Goal: Information Seeking & Learning: Find specific fact

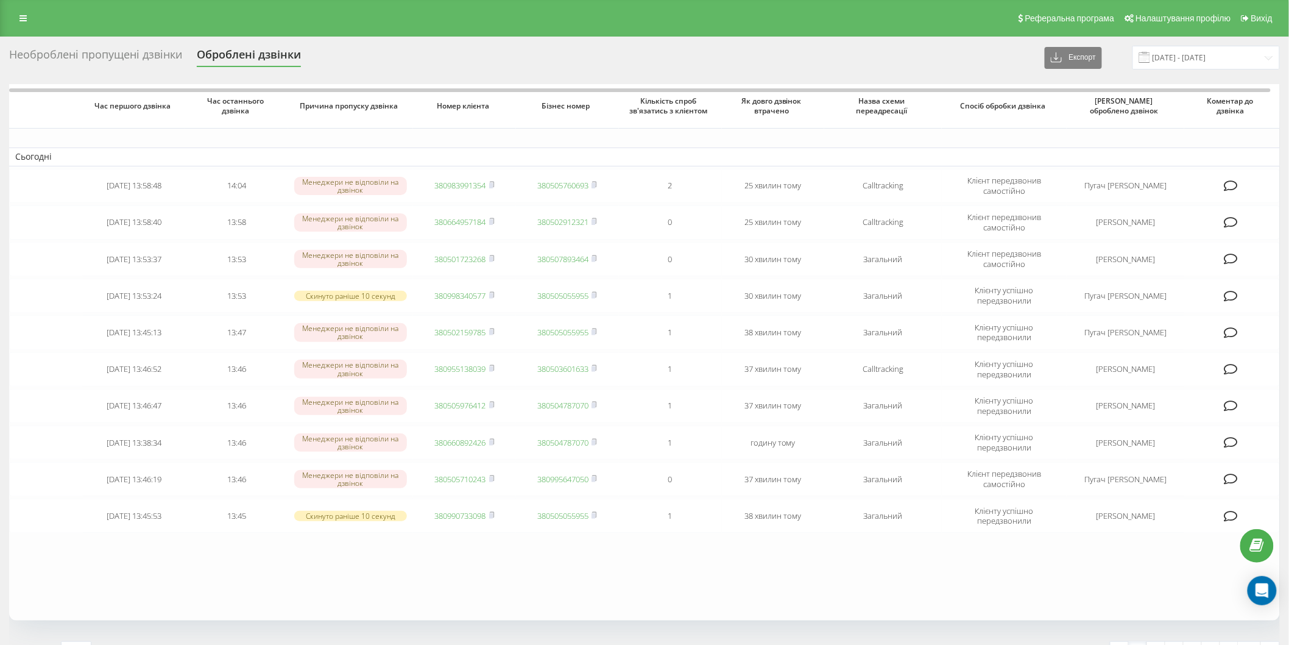
click at [87, 26] on div "Реферальна програма Налаштування профілю Вихід" at bounding box center [644, 18] width 1289 height 37
click at [100, 62] on div "Необроблені пропущені дзвінки" at bounding box center [95, 57] width 173 height 19
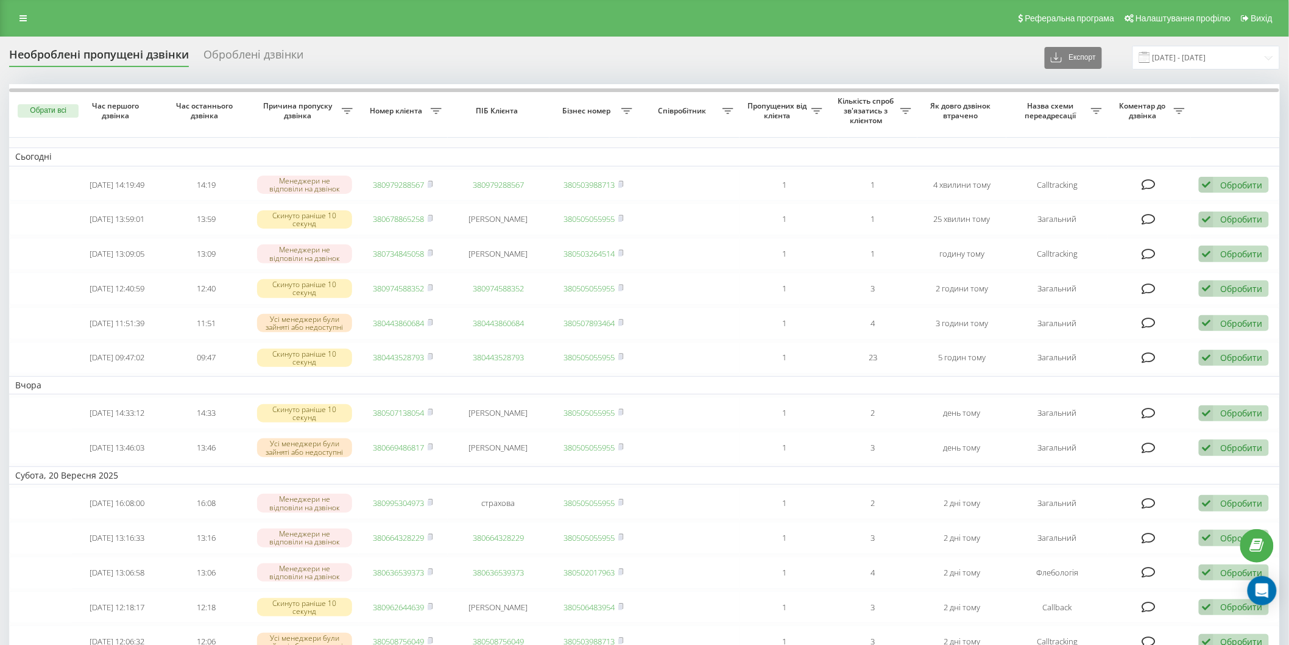
click at [82, 65] on div "Необроблені пропущені дзвінки" at bounding box center [99, 57] width 180 height 19
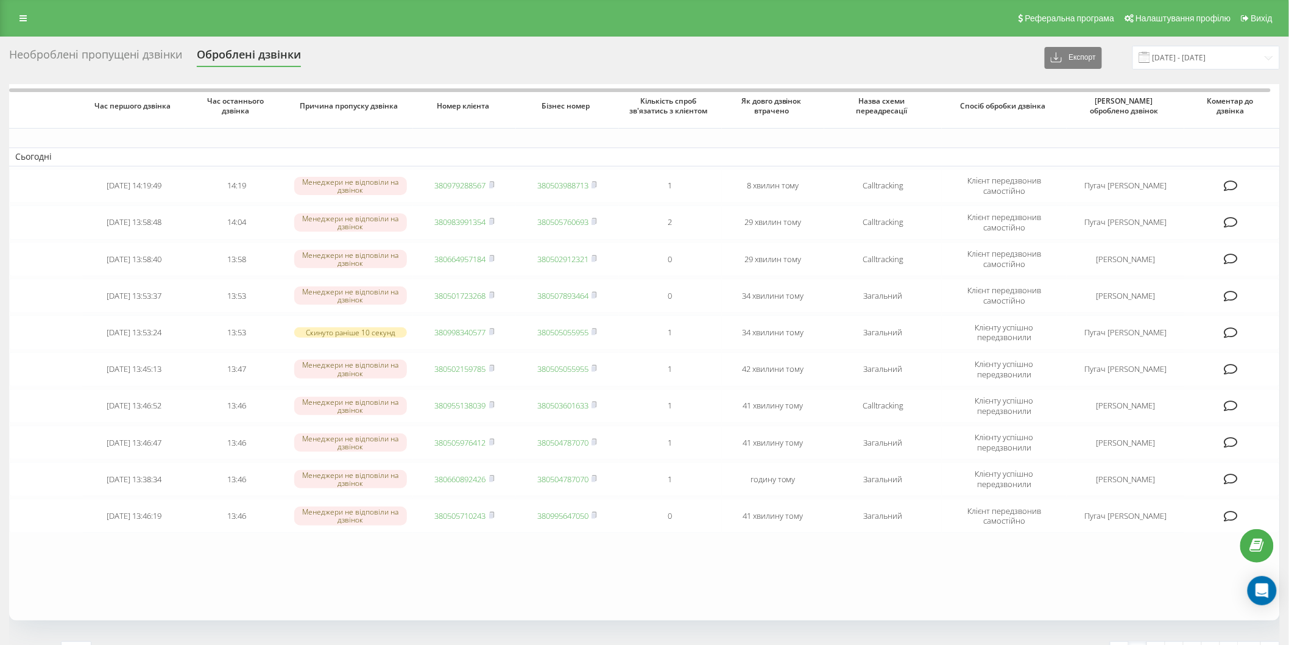
click at [93, 65] on div "Необроблені пропущені дзвінки" at bounding box center [95, 57] width 173 height 19
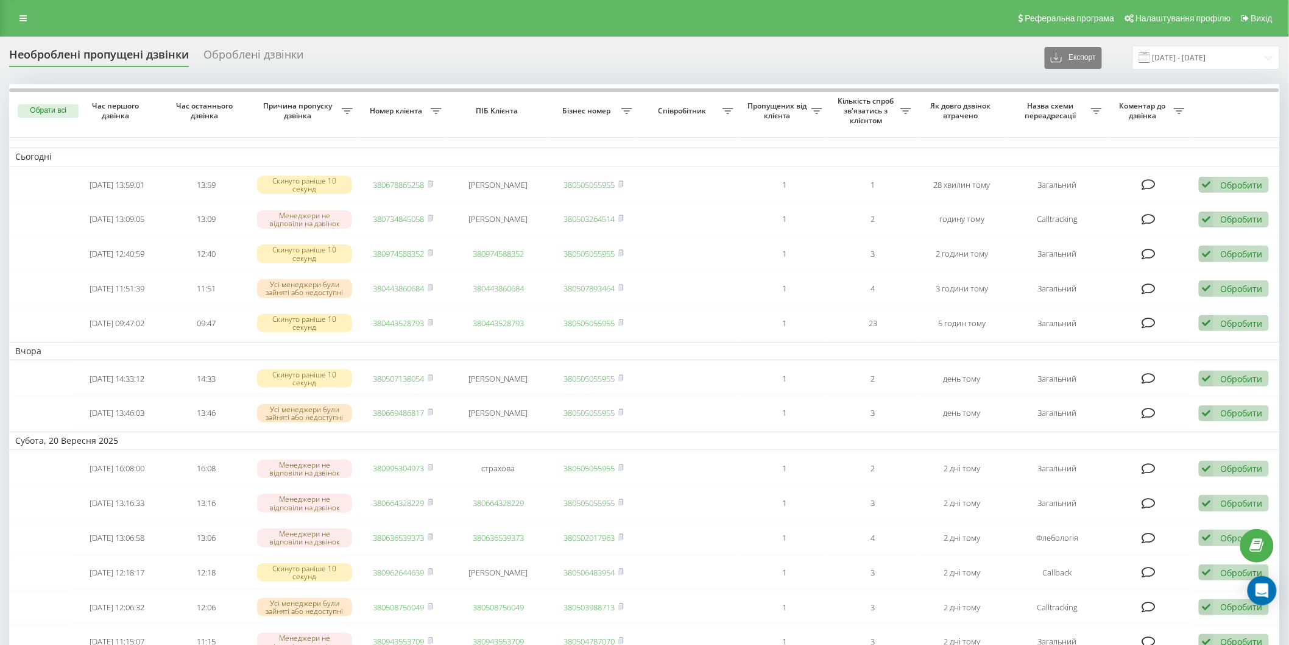
click at [126, 68] on div "Необроблені пропущені дзвінки Оброблені дзвінки Експорт .csv .xlsx 22.08.2025 -…" at bounding box center [644, 58] width 1271 height 24
drag, startPoint x: 125, startPoint y: 63, endPoint x: 611, endPoint y: 143, distance: 491.9
click at [125, 63] on div "Необроблені пропущені дзвінки" at bounding box center [99, 57] width 180 height 19
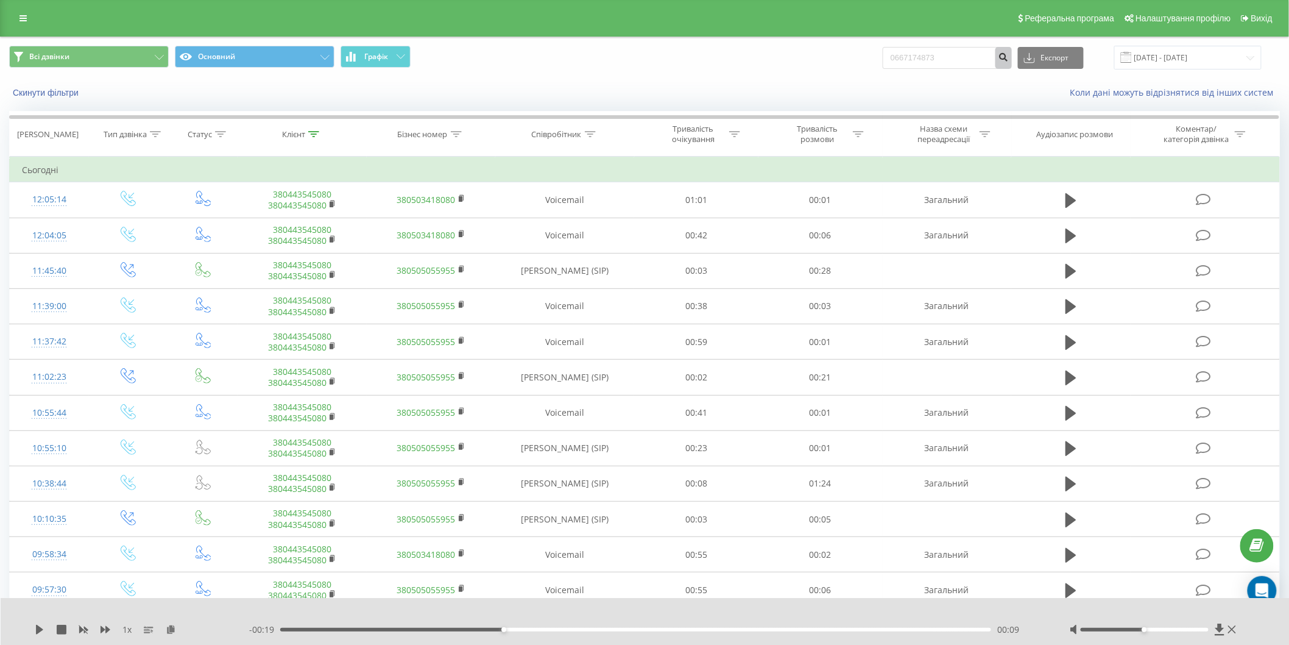
type input "0667174873"
click at [1008, 54] on icon "submit" at bounding box center [1003, 55] width 10 height 7
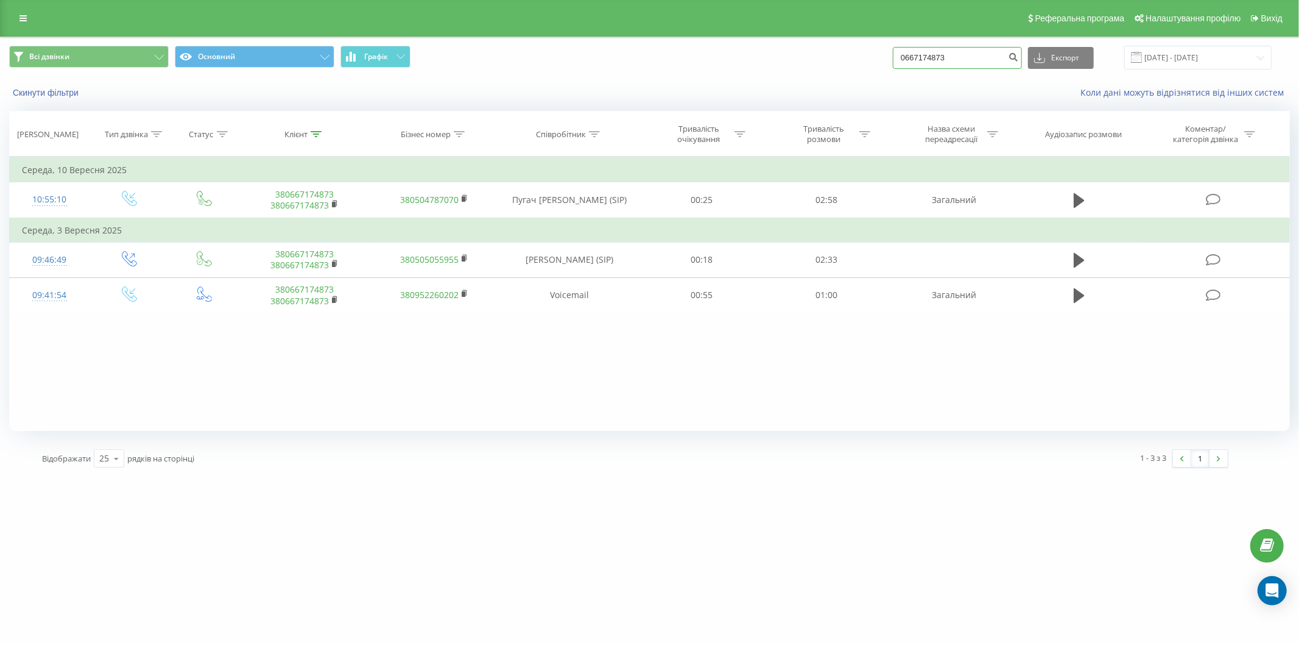
click at [985, 59] on input "0667174873" at bounding box center [957, 58] width 129 height 22
paste input "509894351"
type input "0509894351"
click at [1022, 65] on button "submit" at bounding box center [1014, 58] width 16 height 22
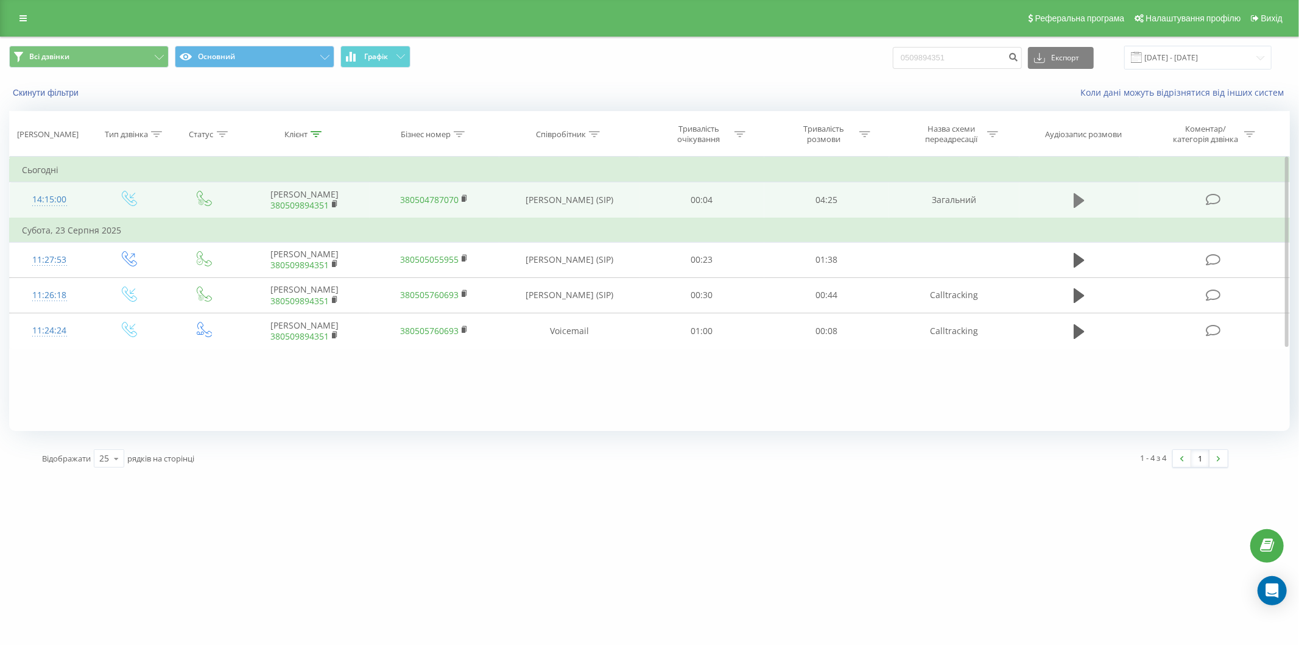
click at [1073, 193] on button at bounding box center [1079, 200] width 18 height 18
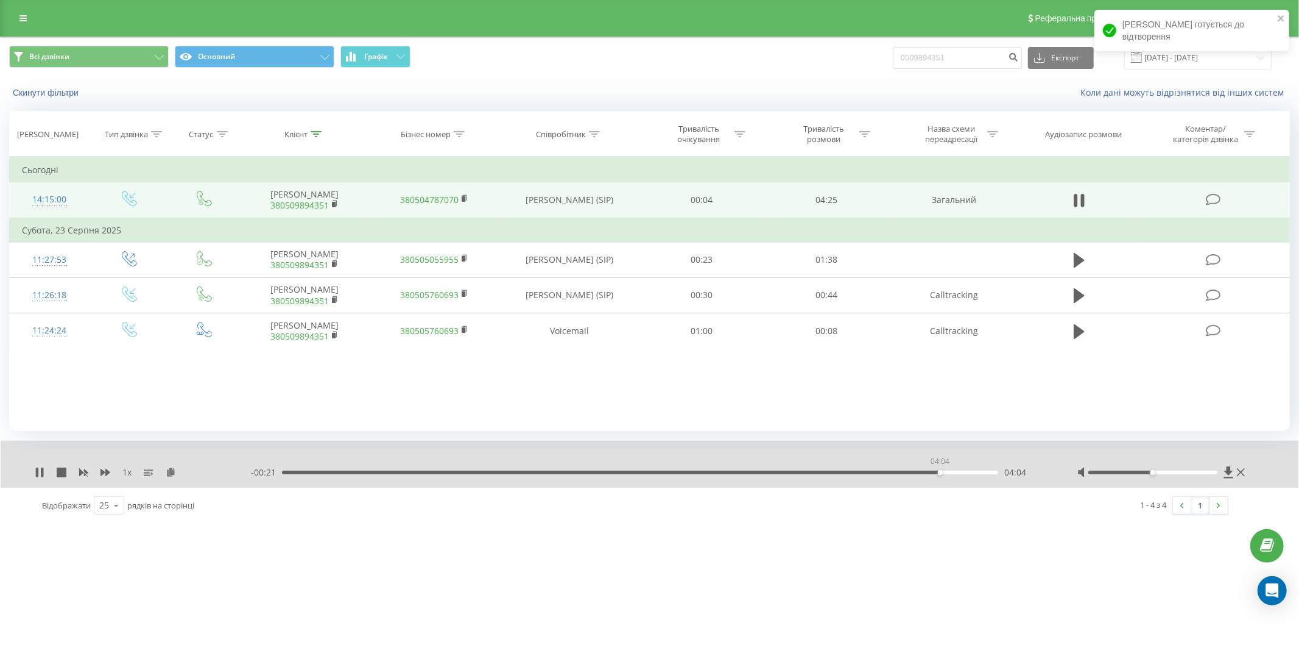
click at [940, 472] on div "04:04" at bounding box center [640, 472] width 716 height 4
click at [885, 472] on div "03:44" at bounding box center [640, 472] width 716 height 4
click at [842, 472] on div "04:26" at bounding box center [637, 472] width 716 height 4
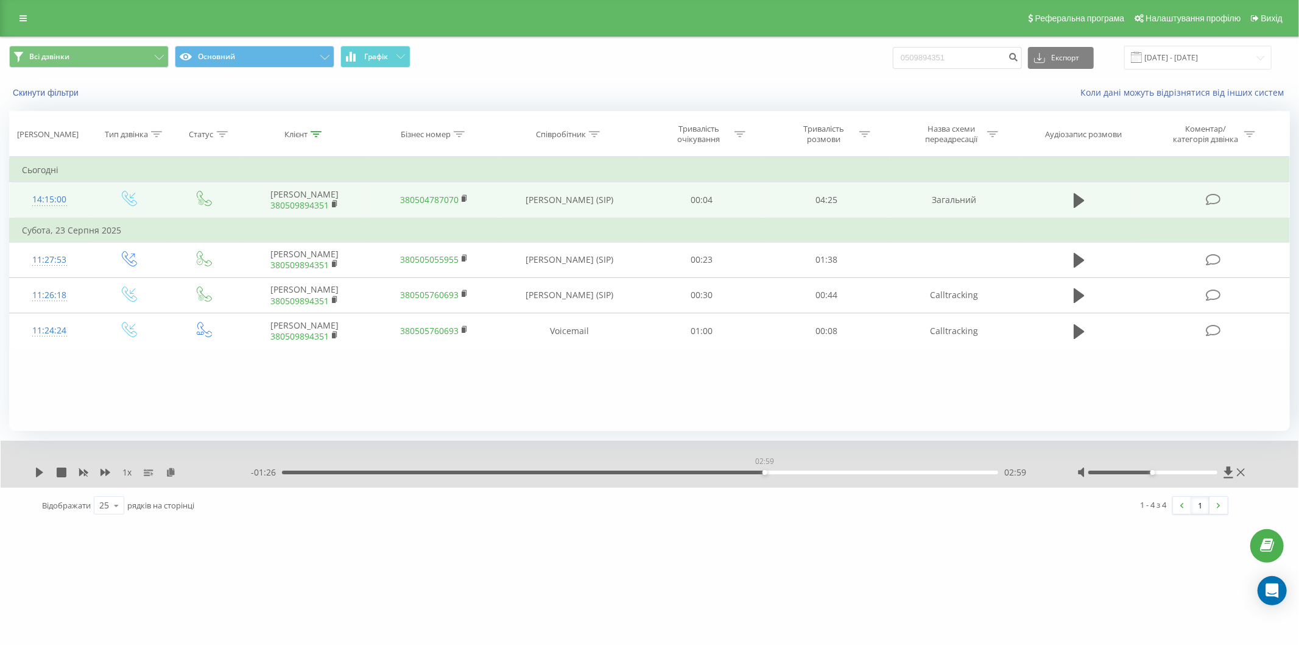
click at [765, 470] on div "02:59" at bounding box center [640, 472] width 716 height 4
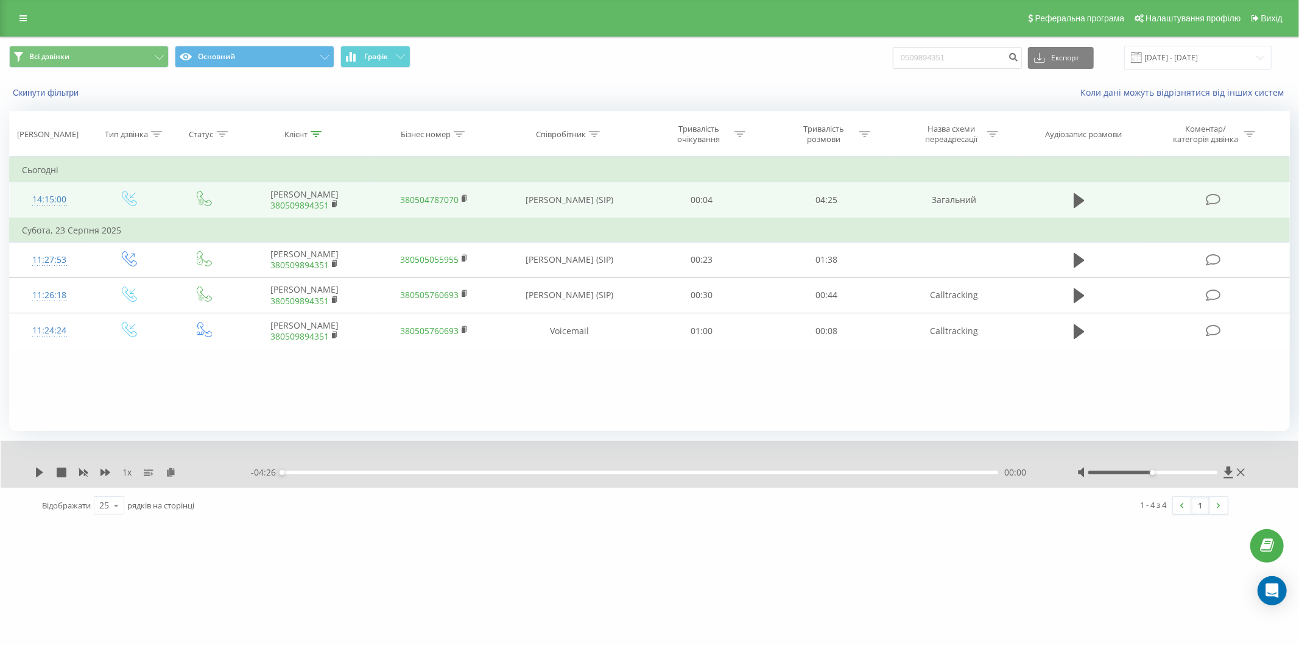
click at [683, 469] on div "- 04:26 00:00 00:00" at bounding box center [649, 472] width 796 height 12
click at [683, 473] on div "02:29" at bounding box center [640, 472] width 716 height 4
click at [33, 470] on div "1 x - 01:57 02:29 02:29" at bounding box center [650, 463] width 1298 height 47
click at [110, 471] on icon at bounding box center [106, 472] width 10 height 10
click at [35, 473] on icon at bounding box center [40, 472] width 10 height 10
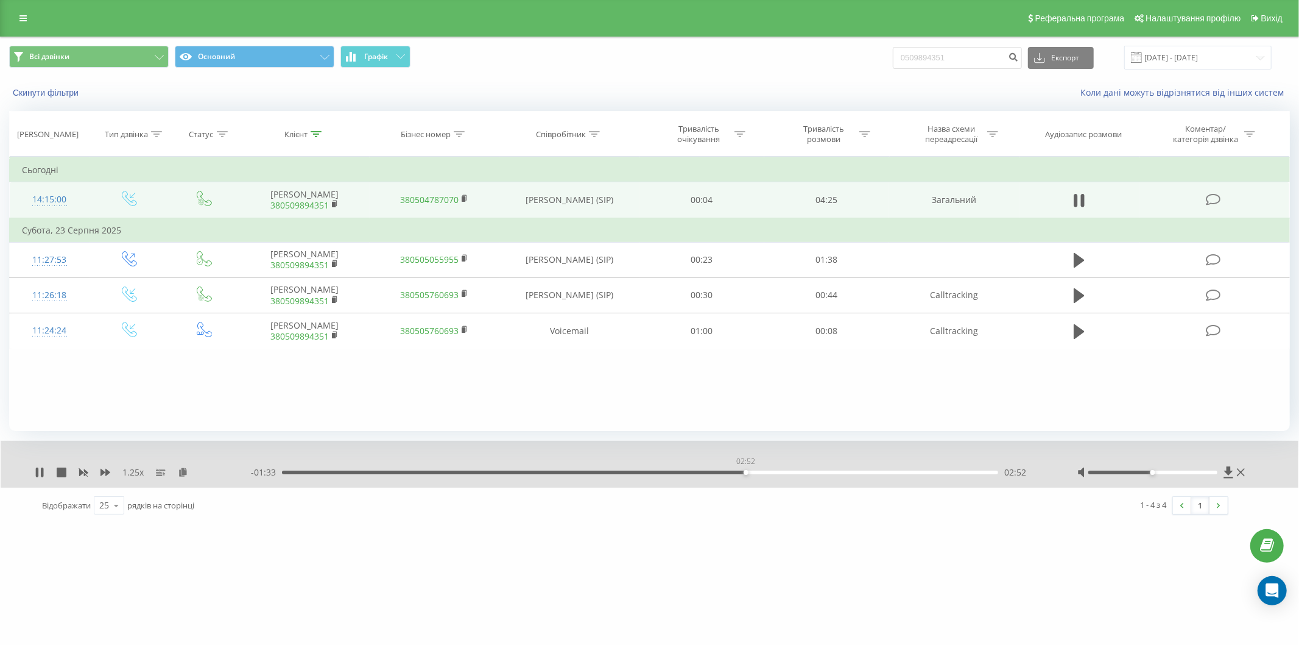
click at [746, 473] on div "02:52" at bounding box center [640, 472] width 716 height 4
click at [771, 473] on div "03:02" at bounding box center [640, 472] width 716 height 4
click at [785, 472] on div "03:03" at bounding box center [640, 472] width 716 height 4
click at [801, 470] on div "03:13" at bounding box center [640, 472] width 716 height 4
click at [39, 468] on icon at bounding box center [40, 472] width 10 height 10
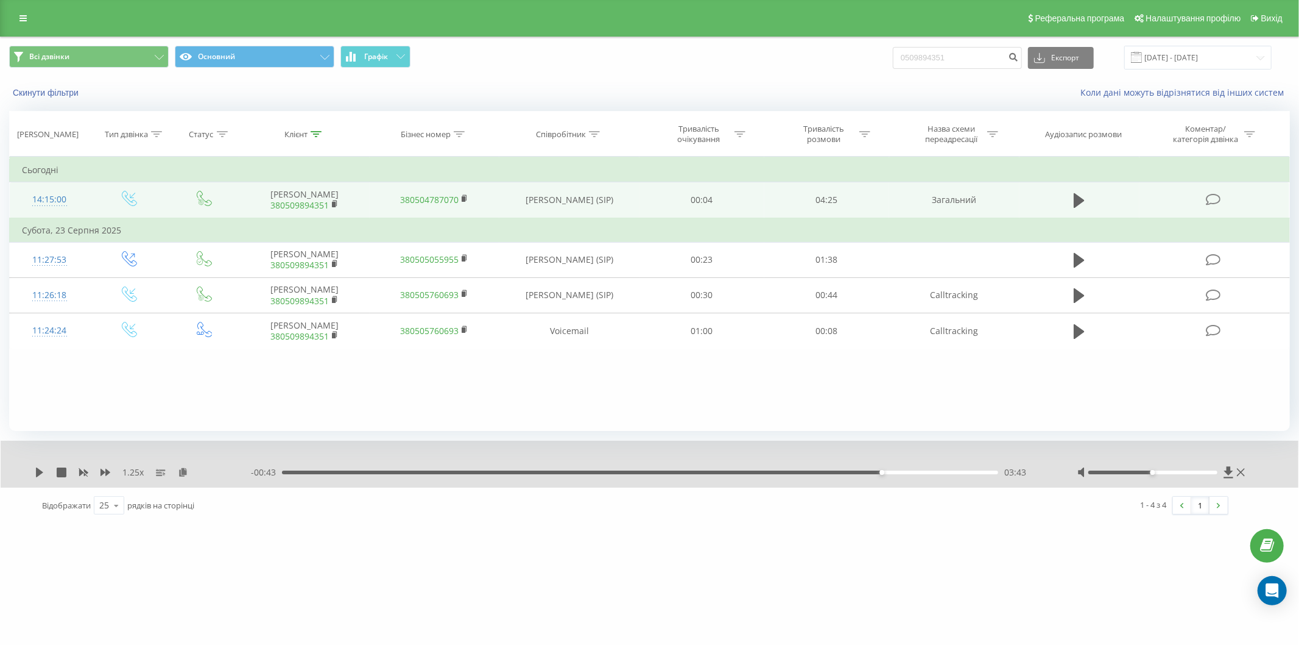
click at [308, 205] on link "380509894351" at bounding box center [299, 205] width 58 height 12
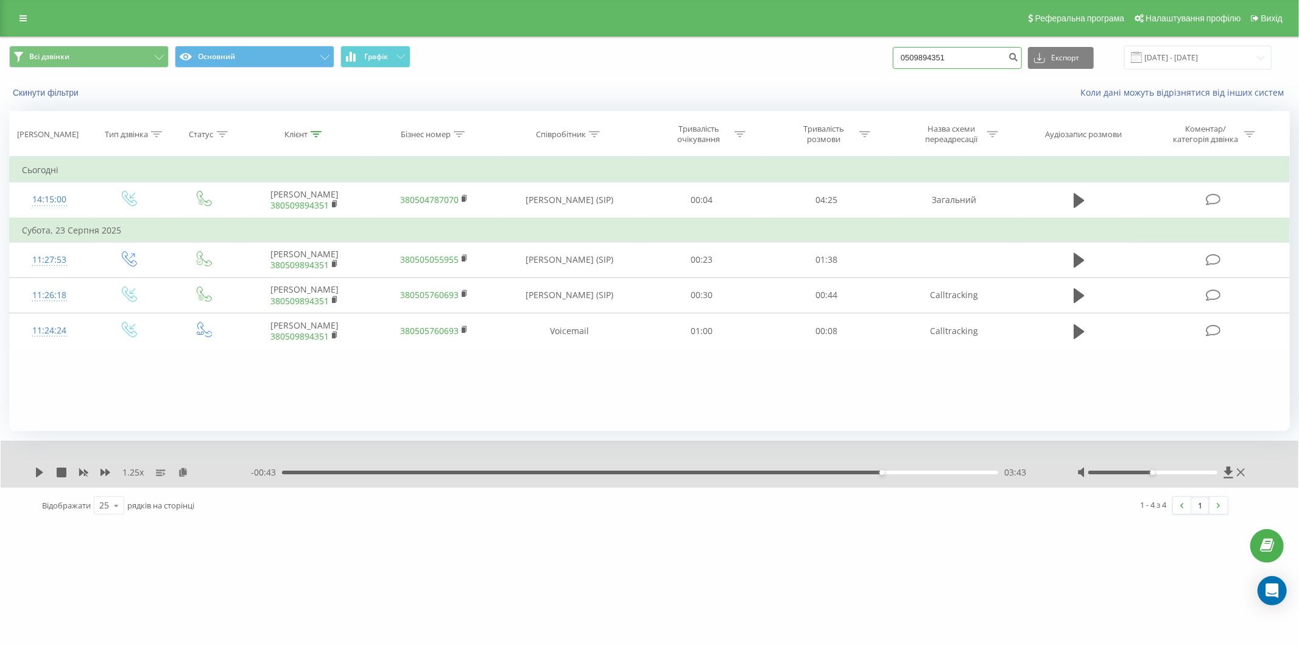
click at [945, 57] on input "0509894351" at bounding box center [957, 58] width 129 height 22
paste input "380667174873"
type input "380667174873"
click at [1019, 58] on icon "submit" at bounding box center [1014, 55] width 10 height 7
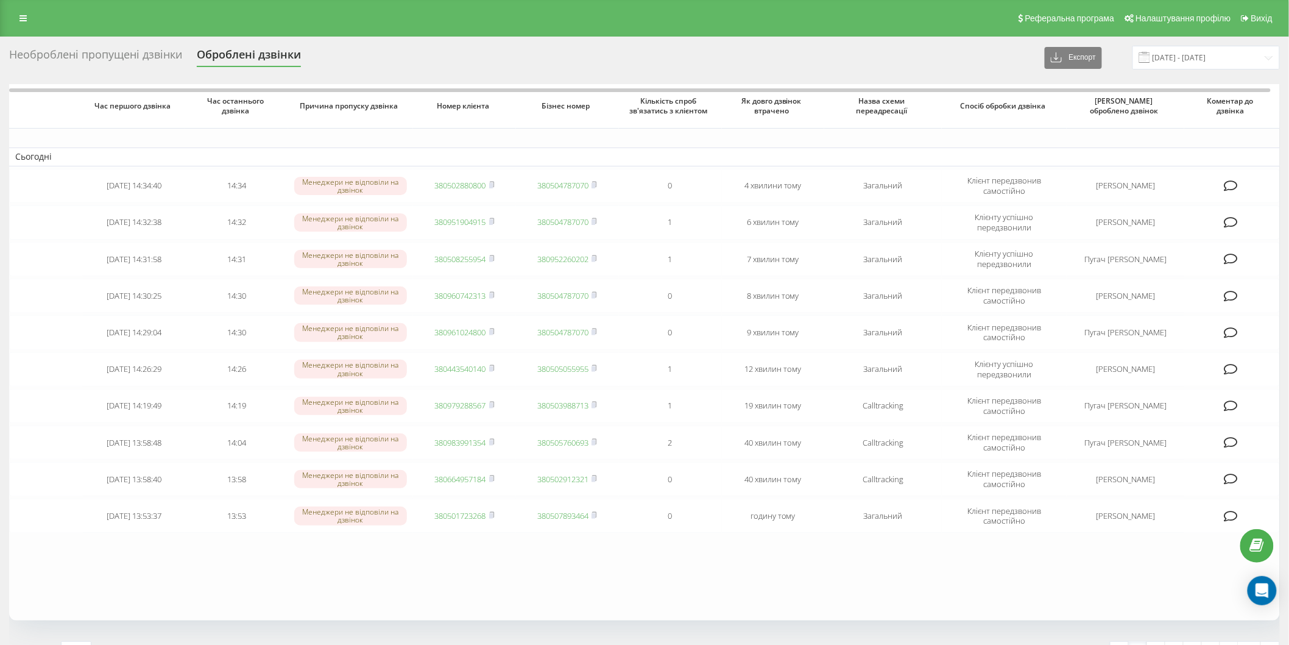
drag, startPoint x: 106, startPoint y: 44, endPoint x: 104, endPoint y: 55, distance: 11.7
click at [106, 45] on div "Необроблені пропущені дзвінки Оброблені дзвінки Експорт .csv .xlsx 22.08.2025 -…" at bounding box center [644, 381] width 1289 height 689
click at [104, 56] on div "Необроблені пропущені дзвінки" at bounding box center [95, 57] width 173 height 19
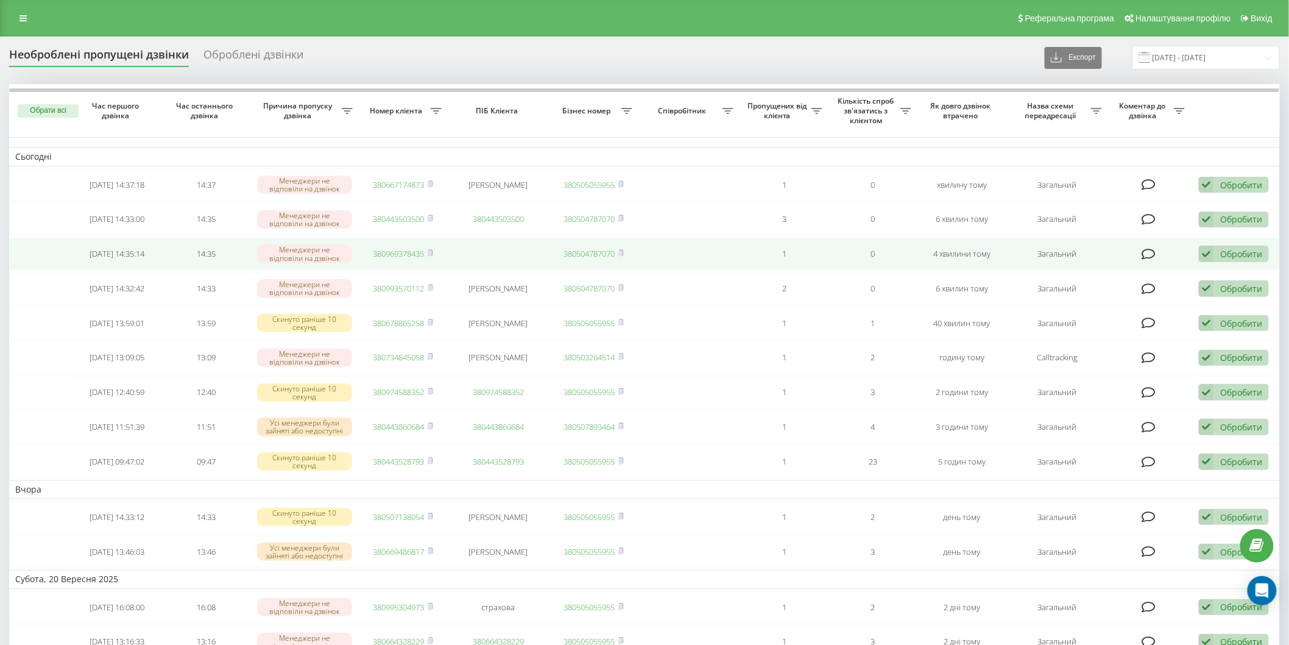
click at [411, 256] on link "380969378435" at bounding box center [398, 253] width 51 height 11
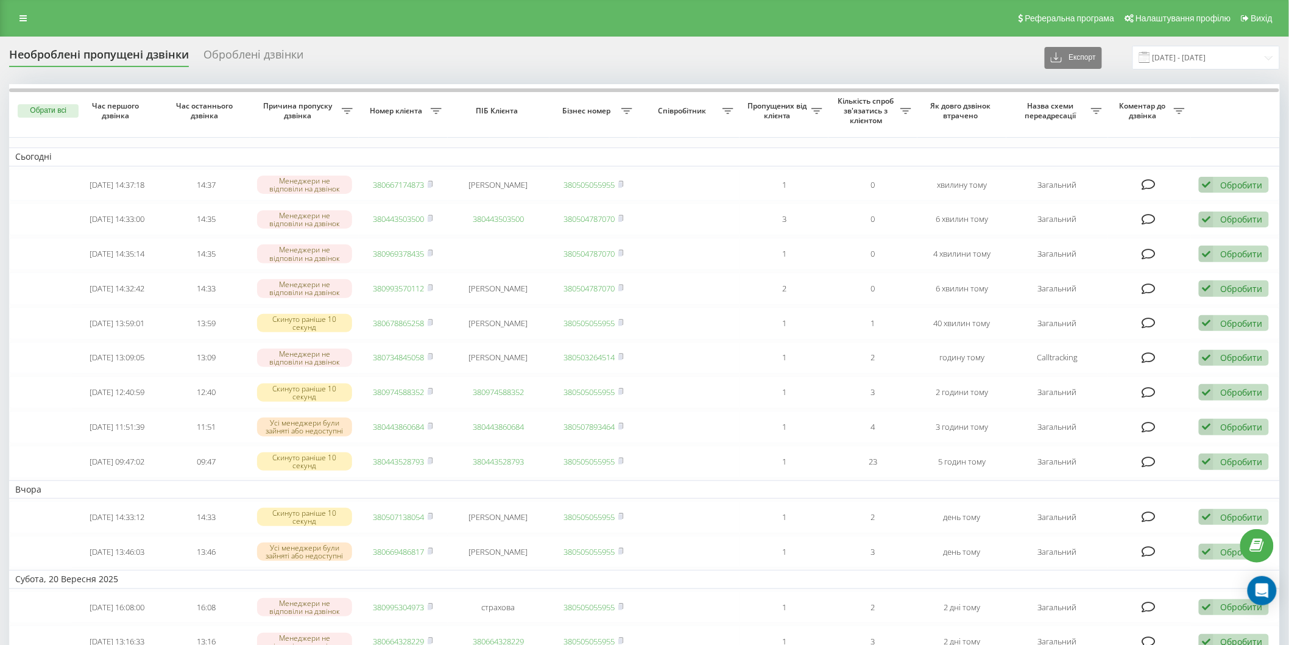
click at [141, 61] on div "Необроблені пропущені дзвінки" at bounding box center [99, 57] width 180 height 19
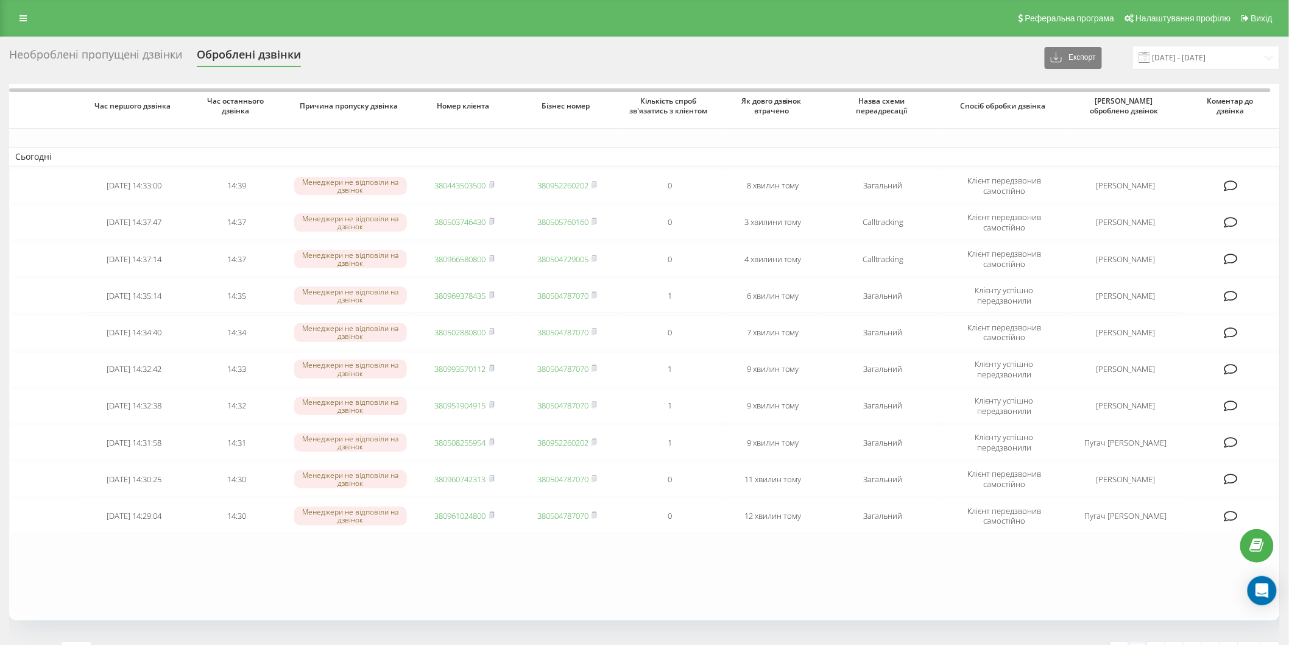
click at [13, 52] on div "Необроблені пропущені дзвінки" at bounding box center [95, 57] width 173 height 19
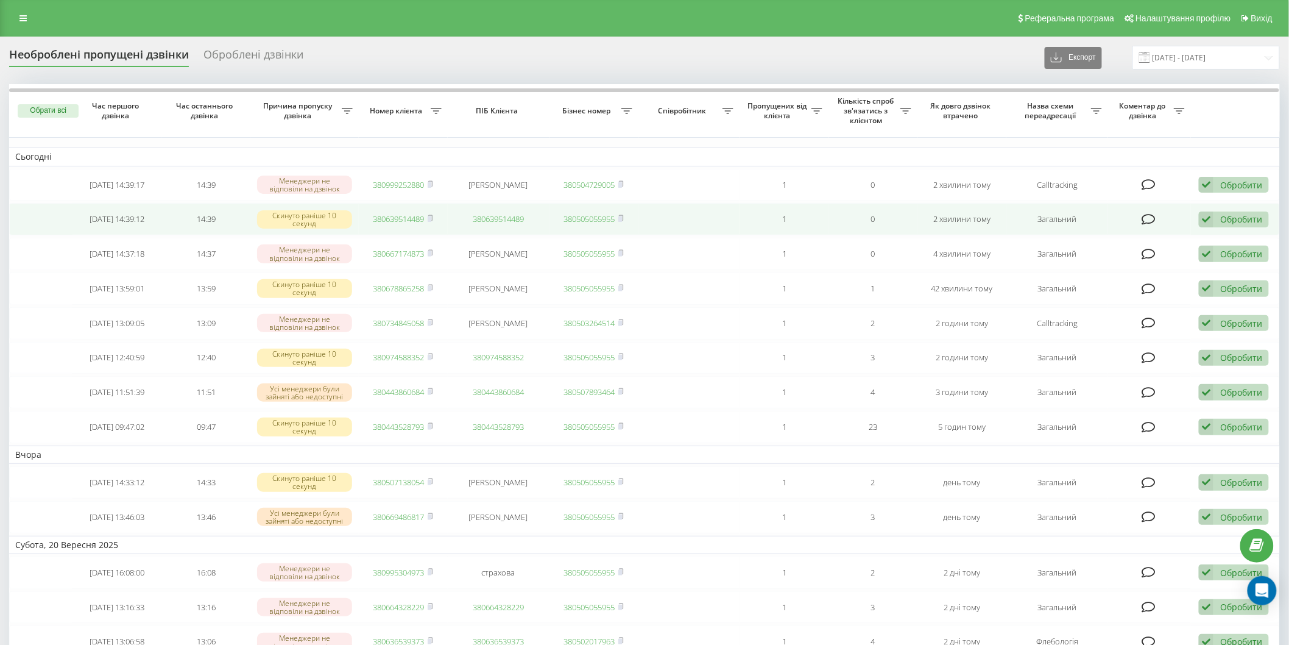
click at [410, 219] on link "380639514489" at bounding box center [398, 218] width 51 height 11
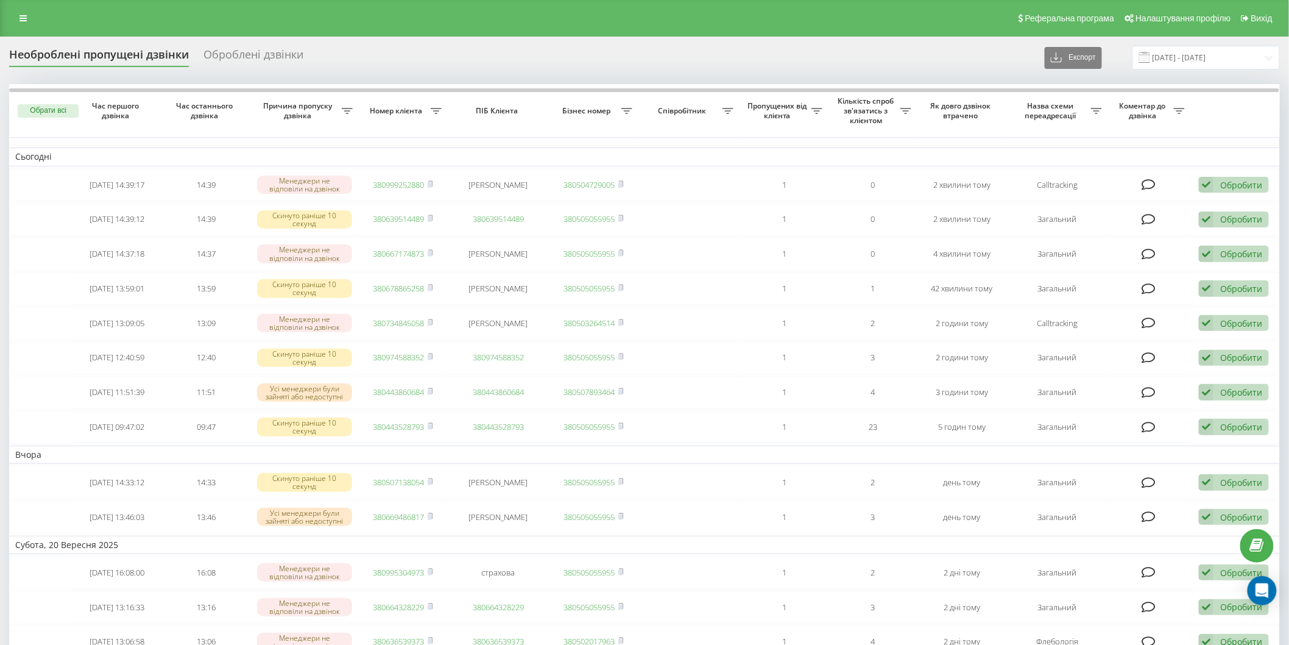
click at [118, 62] on div "Необроблені пропущені дзвінки" at bounding box center [99, 57] width 180 height 19
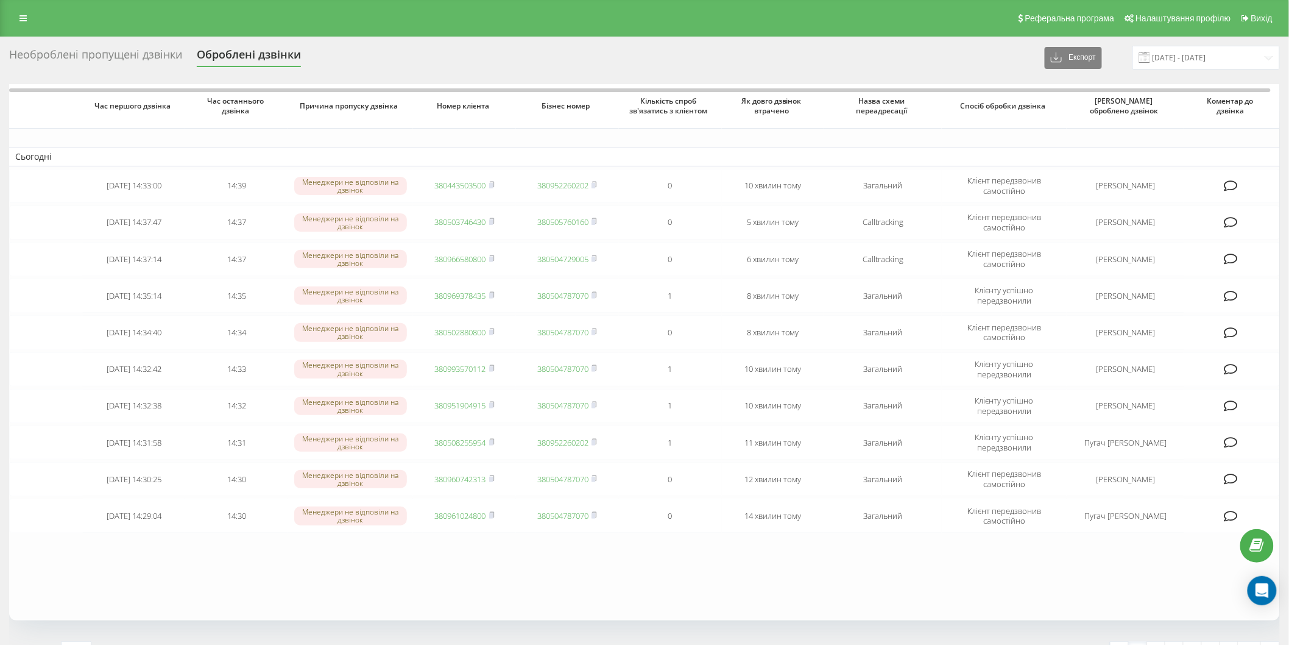
click at [83, 50] on div "Необроблені пропущені дзвінки" at bounding box center [95, 57] width 173 height 19
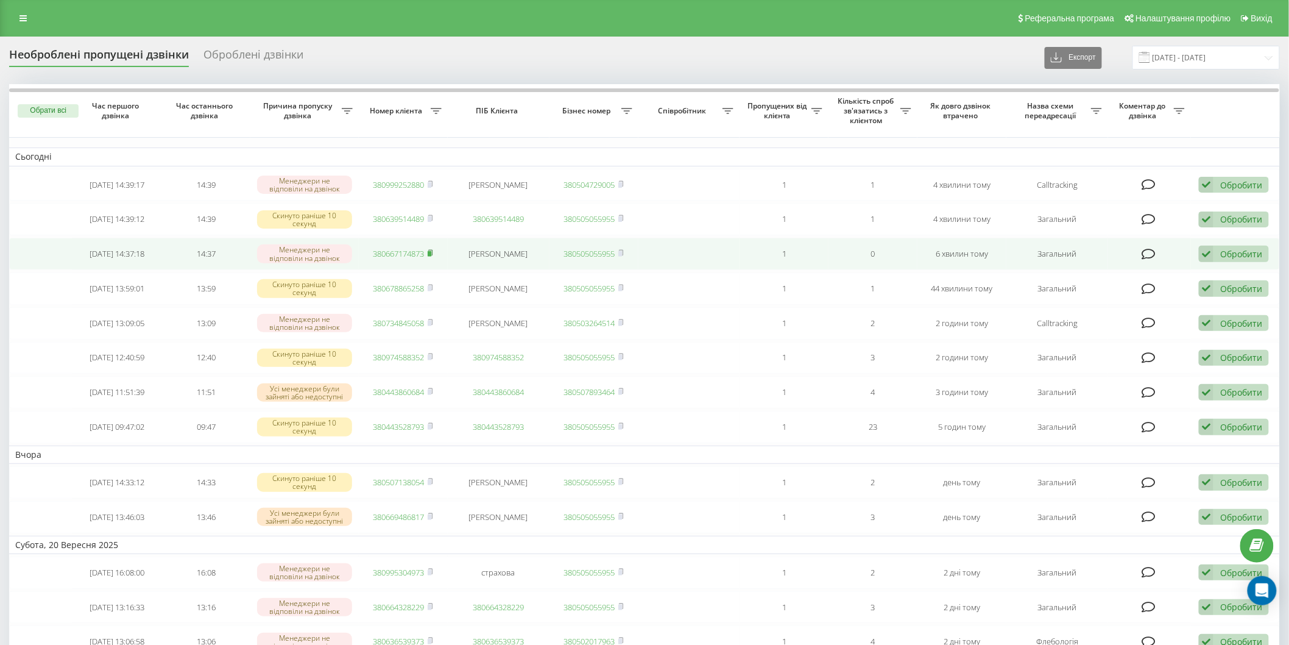
click at [429, 255] on rect at bounding box center [430, 253] width 4 height 5
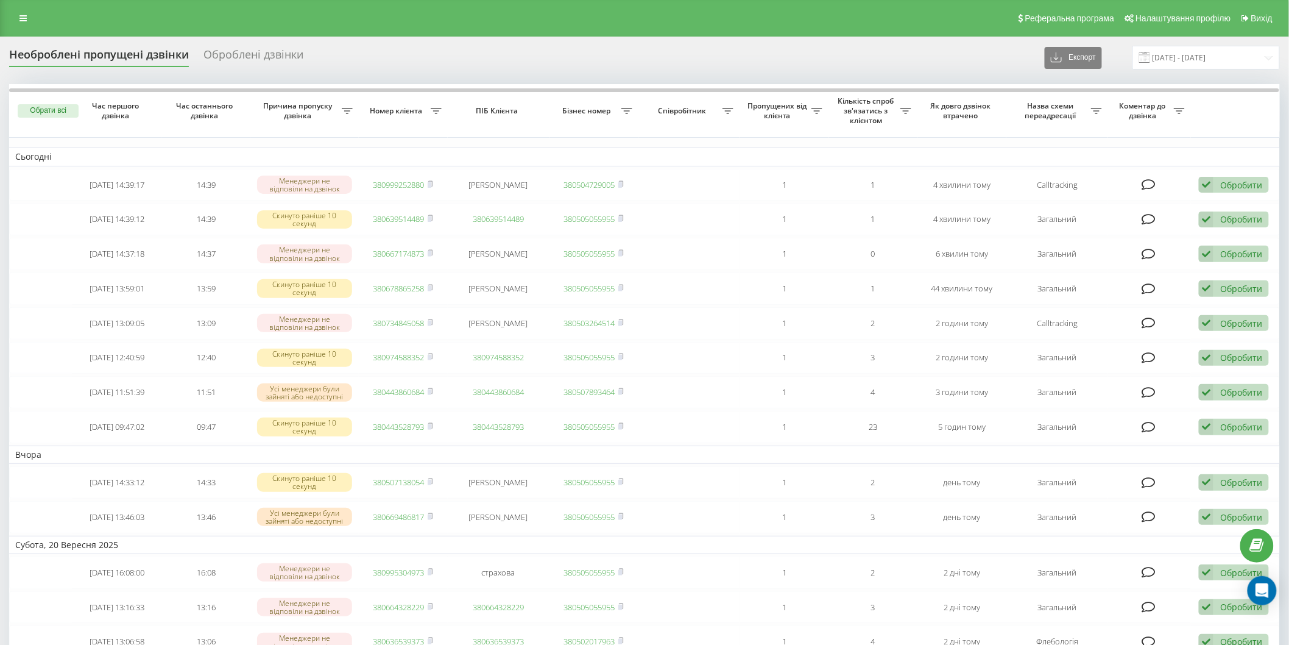
click at [89, 51] on div "Необроблені пропущені дзвінки" at bounding box center [99, 57] width 180 height 19
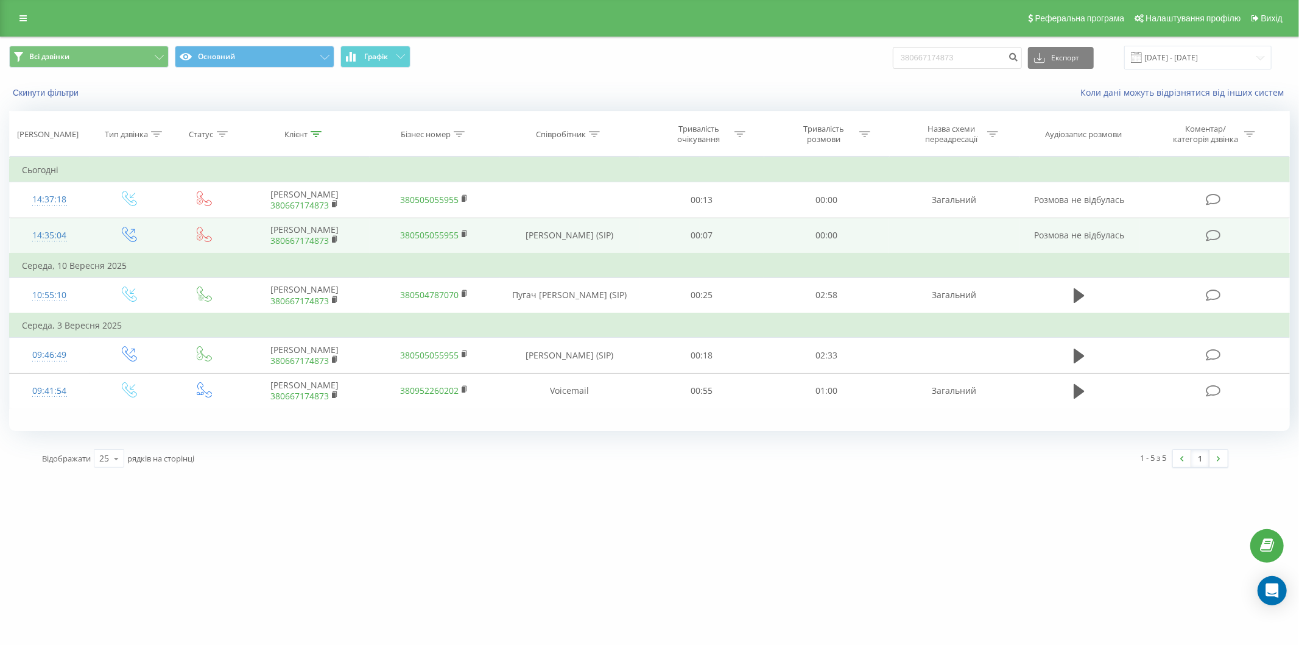
click at [291, 244] on link "380667174873" at bounding box center [299, 241] width 58 height 12
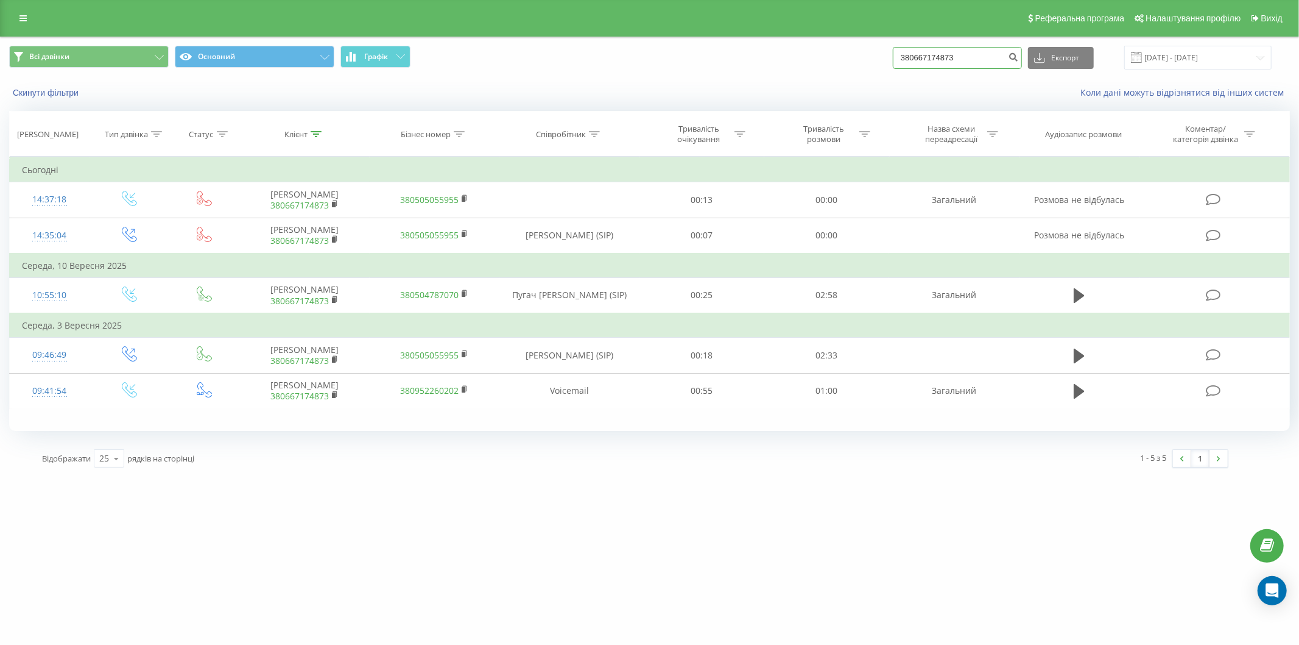
click at [934, 55] on input "380667174873" at bounding box center [957, 58] width 129 height 22
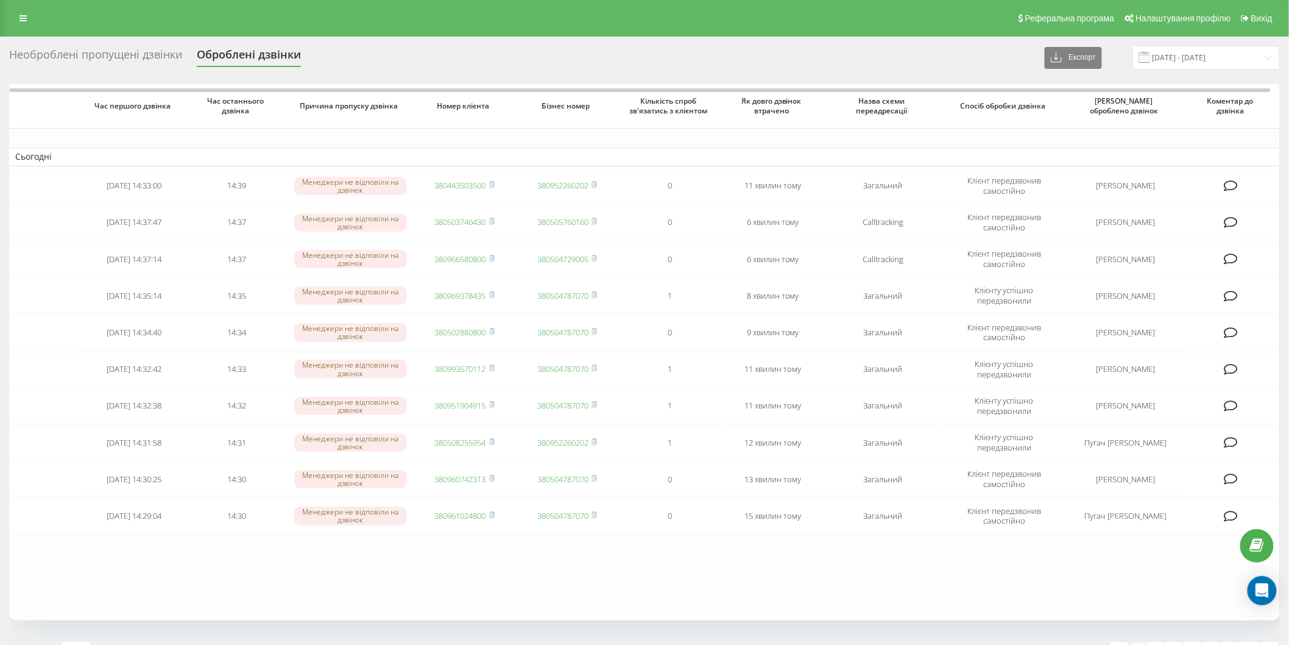
click at [101, 64] on div "Необроблені пропущені дзвінки" at bounding box center [95, 57] width 173 height 19
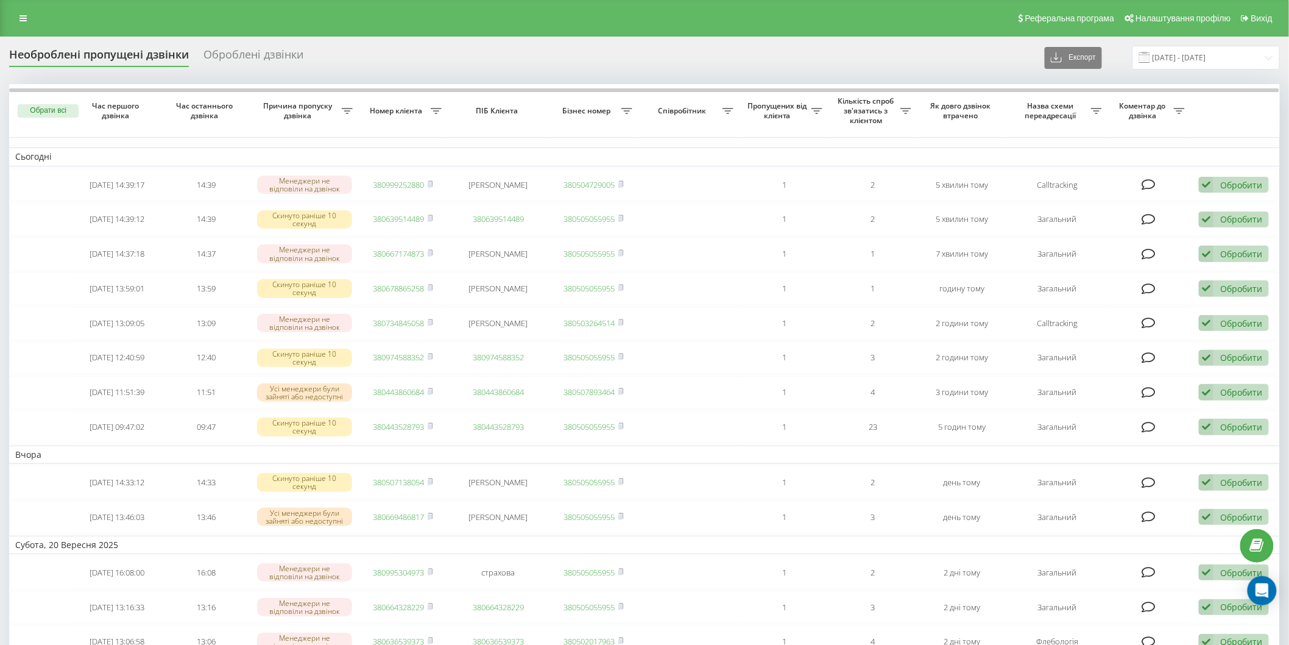
click at [105, 46] on div "Необроблені пропущені дзвінки Оброблені дзвінки Експорт .csv .xlsx [DATE] - [DA…" at bounding box center [644, 58] width 1271 height 24
click at [107, 56] on div "Необроблені пропущені дзвінки" at bounding box center [99, 57] width 180 height 19
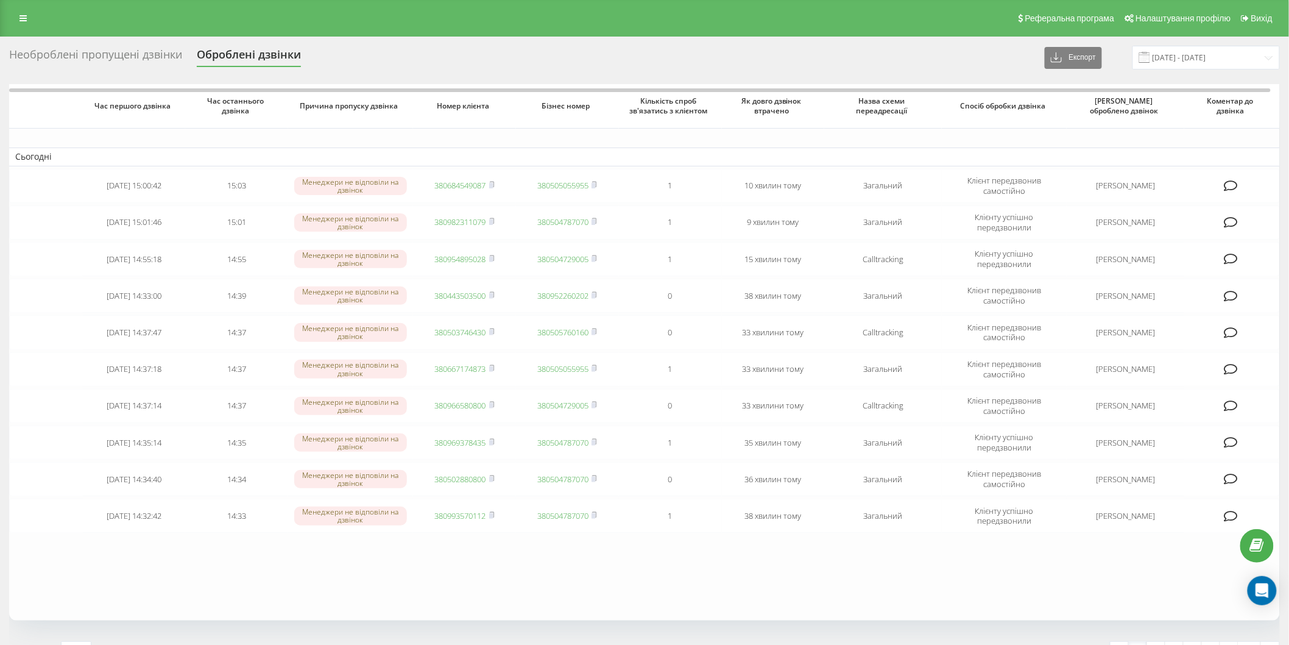
click at [165, 63] on div "Необроблені пропущені дзвінки" at bounding box center [95, 57] width 173 height 19
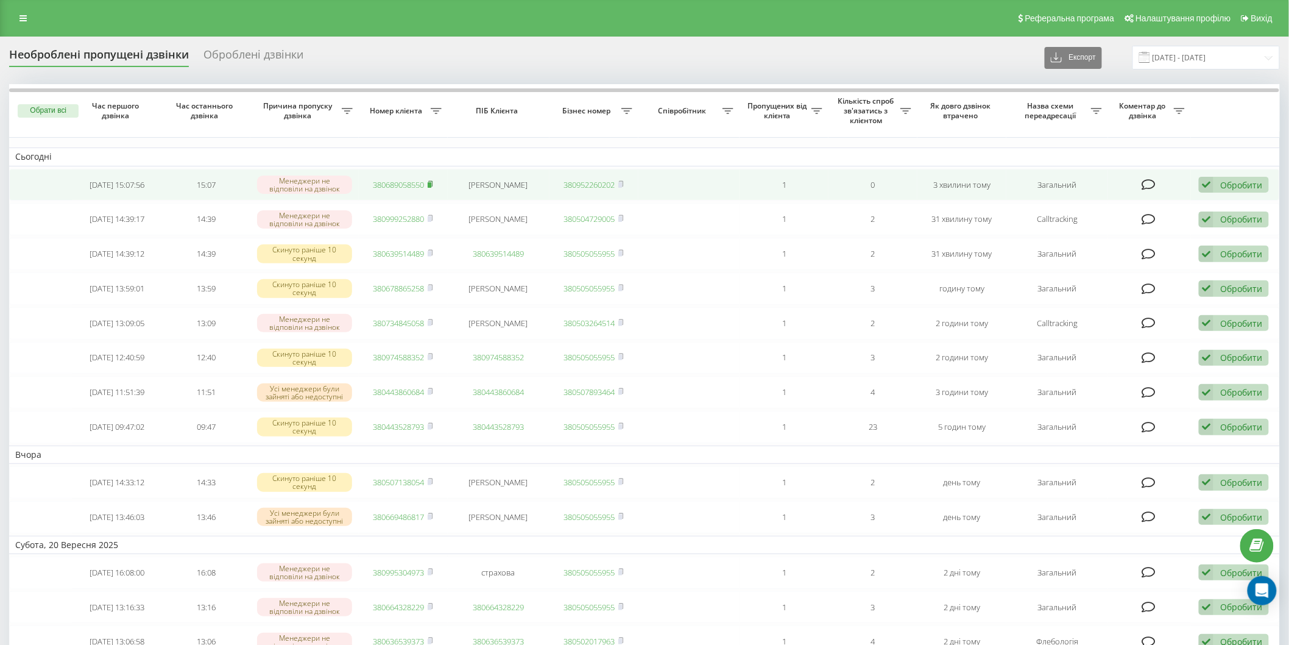
click at [429, 186] on rect at bounding box center [430, 184] width 4 height 5
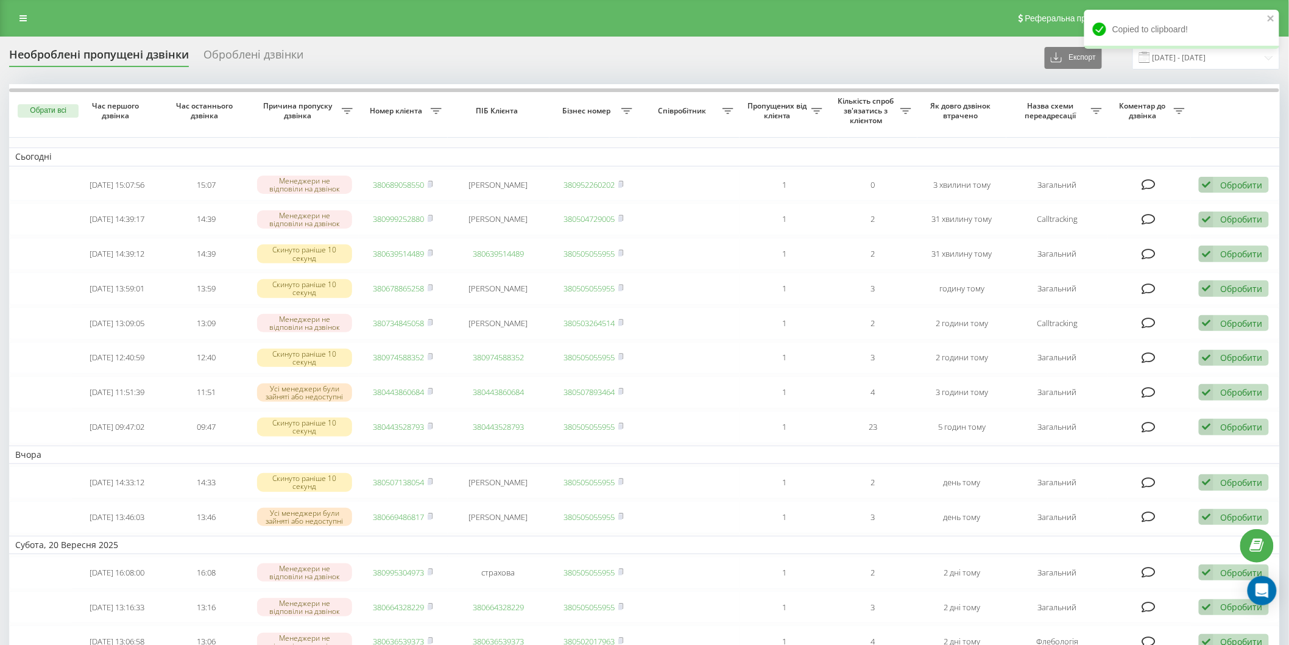
click at [106, 53] on div "Необроблені пропущені дзвінки" at bounding box center [99, 57] width 180 height 19
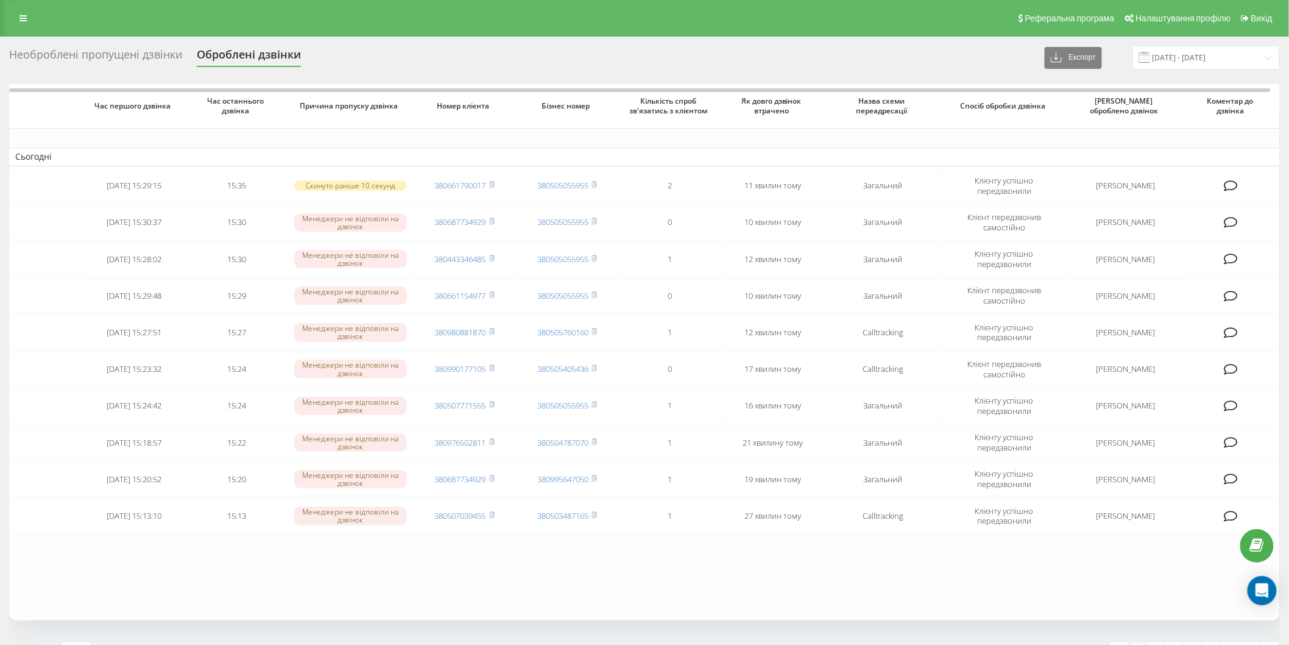
click at [113, 53] on div "Необроблені пропущені дзвінки" at bounding box center [95, 57] width 173 height 19
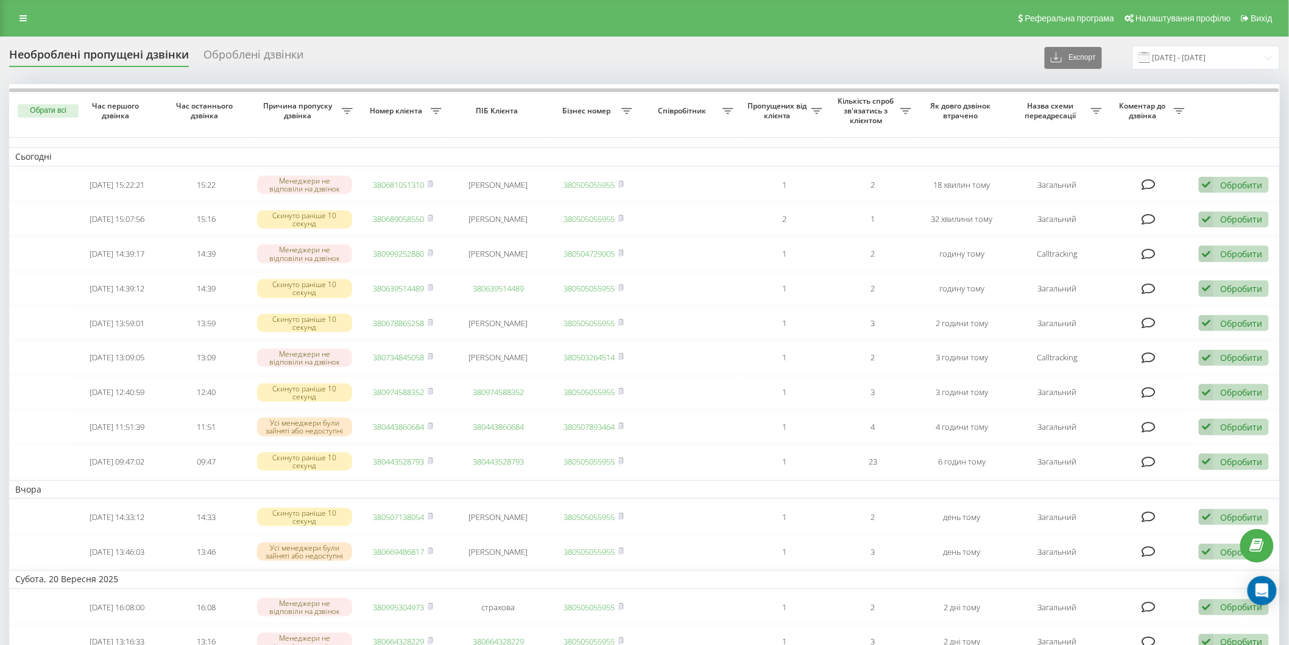
click at [113, 53] on div "Необроблені пропущені дзвінки" at bounding box center [99, 57] width 180 height 19
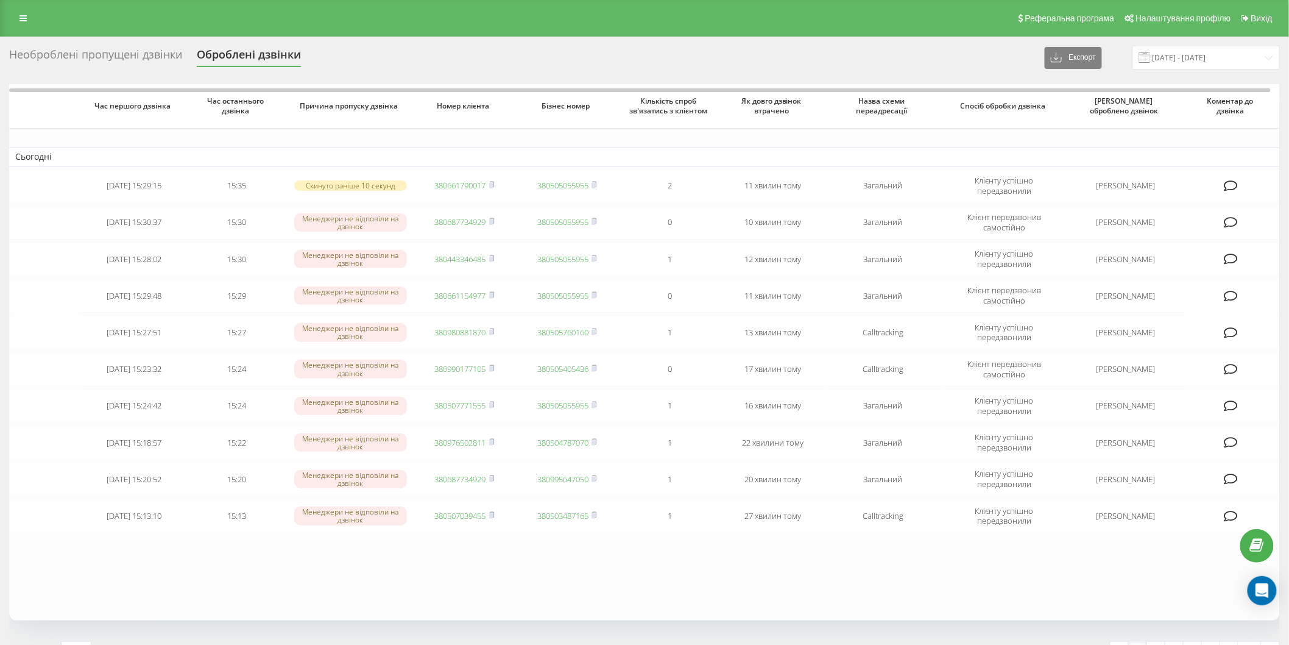
click at [94, 52] on div "Необроблені пропущені дзвінки" at bounding box center [95, 57] width 173 height 19
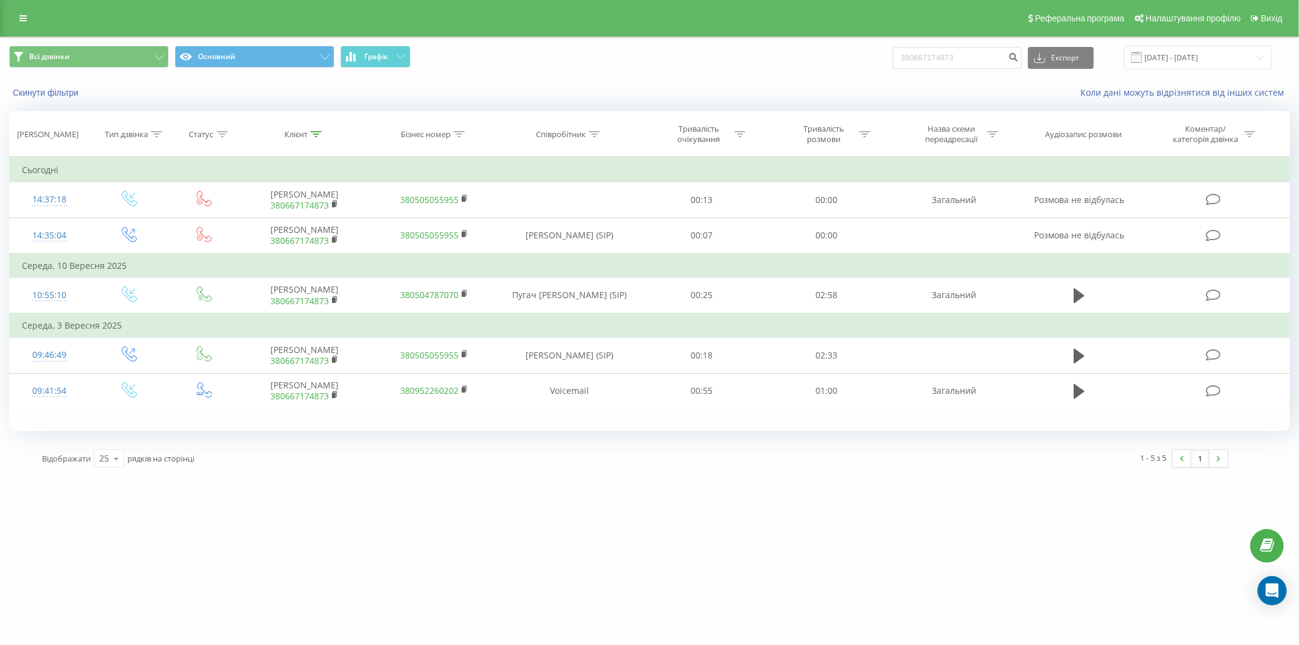
click at [993, 57] on input "380667174873" at bounding box center [957, 58] width 129 height 22
click at [992, 57] on input "380667174873" at bounding box center [957, 58] width 129 height 22
type input "380954895028"
click at [1019, 56] on icon "submit" at bounding box center [1014, 55] width 10 height 7
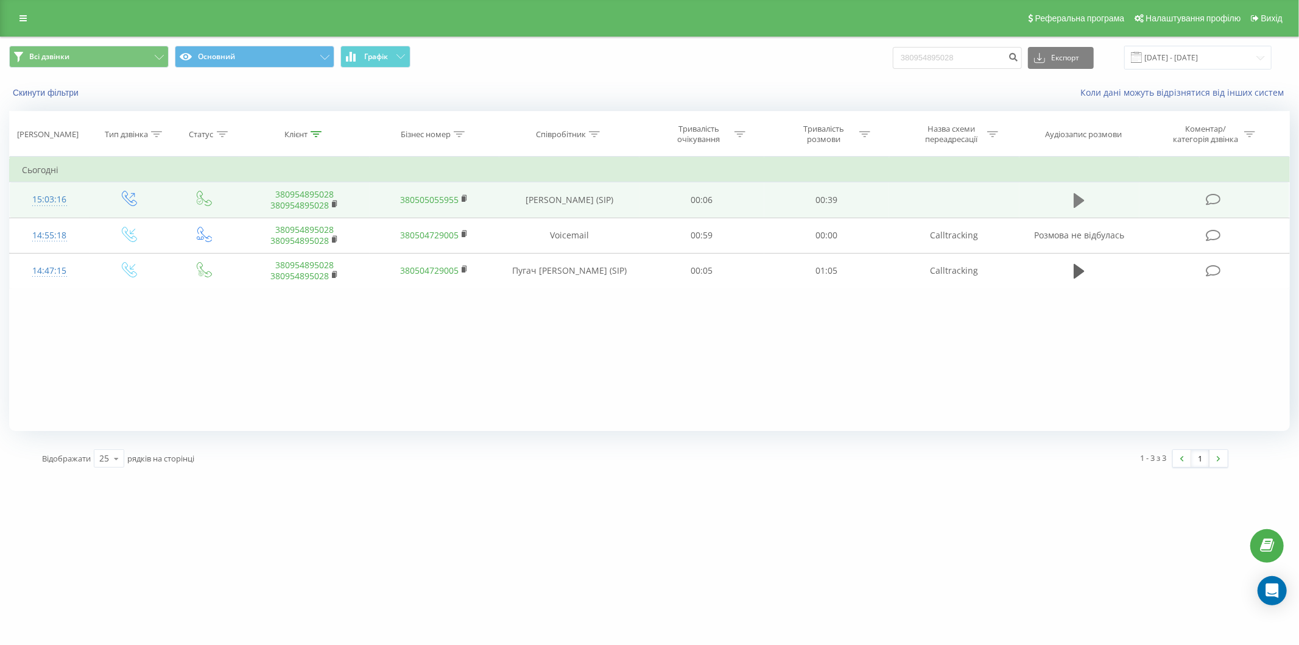
click at [1072, 198] on td at bounding box center [1080, 199] width 120 height 35
click at [1081, 199] on icon at bounding box center [1079, 200] width 11 height 15
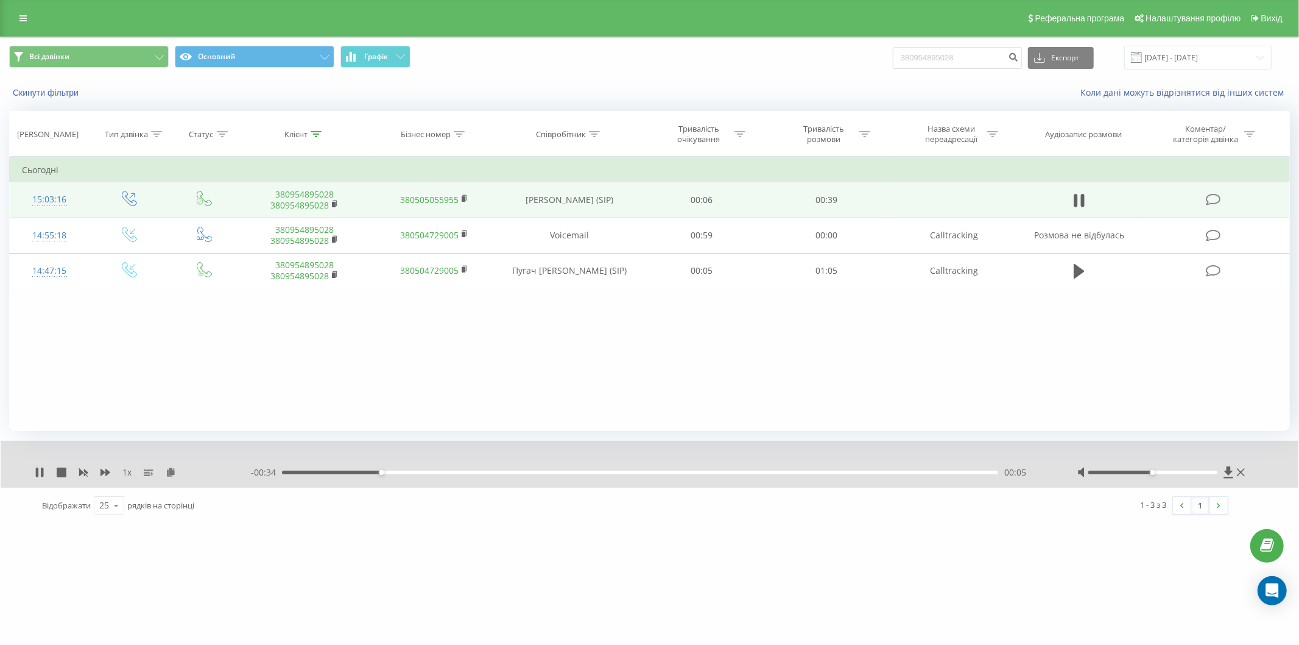
click at [1081, 199] on icon at bounding box center [1079, 200] width 11 height 17
click at [1083, 192] on icon at bounding box center [1079, 200] width 11 height 17
click at [27, 472] on div "1 x - 00:09 00:29 00:29" at bounding box center [650, 463] width 1298 height 47
click at [34, 472] on div "1 x - 00:09 00:30 00:30" at bounding box center [650, 463] width 1298 height 47
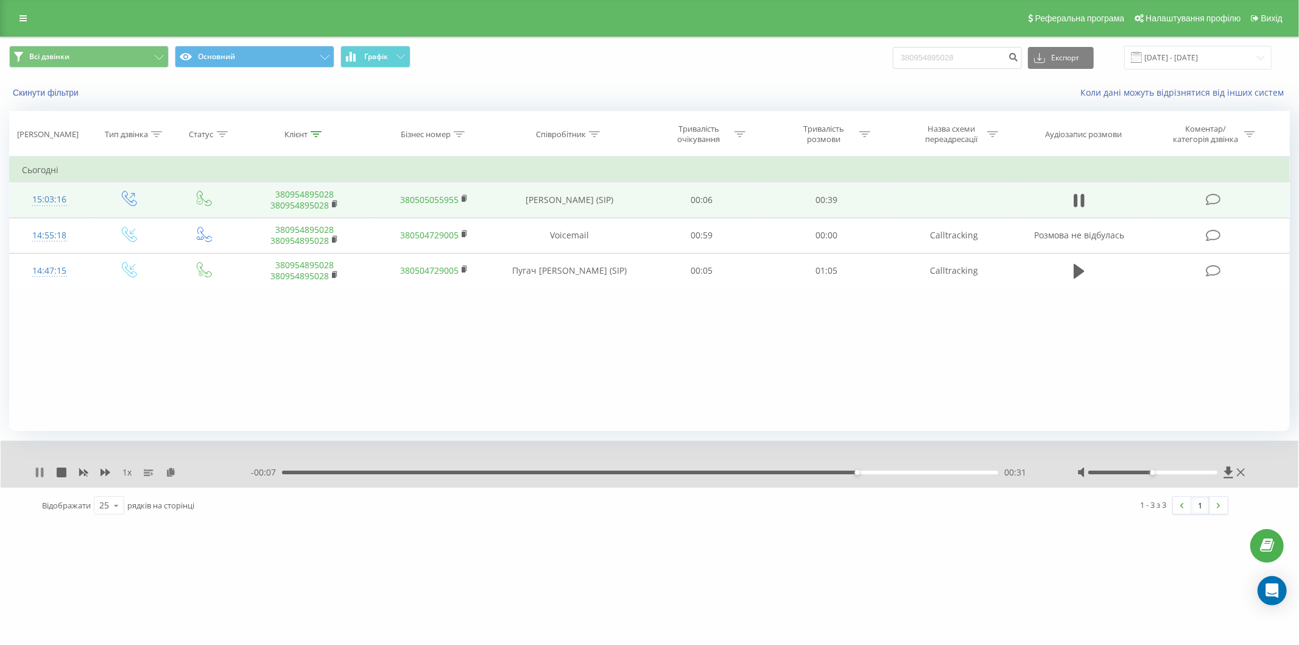
click at [41, 475] on icon at bounding box center [42, 472] width 2 height 10
click at [331, 197] on link "380954895028" at bounding box center [304, 194] width 58 height 12
click at [337, 205] on icon at bounding box center [335, 204] width 7 height 9
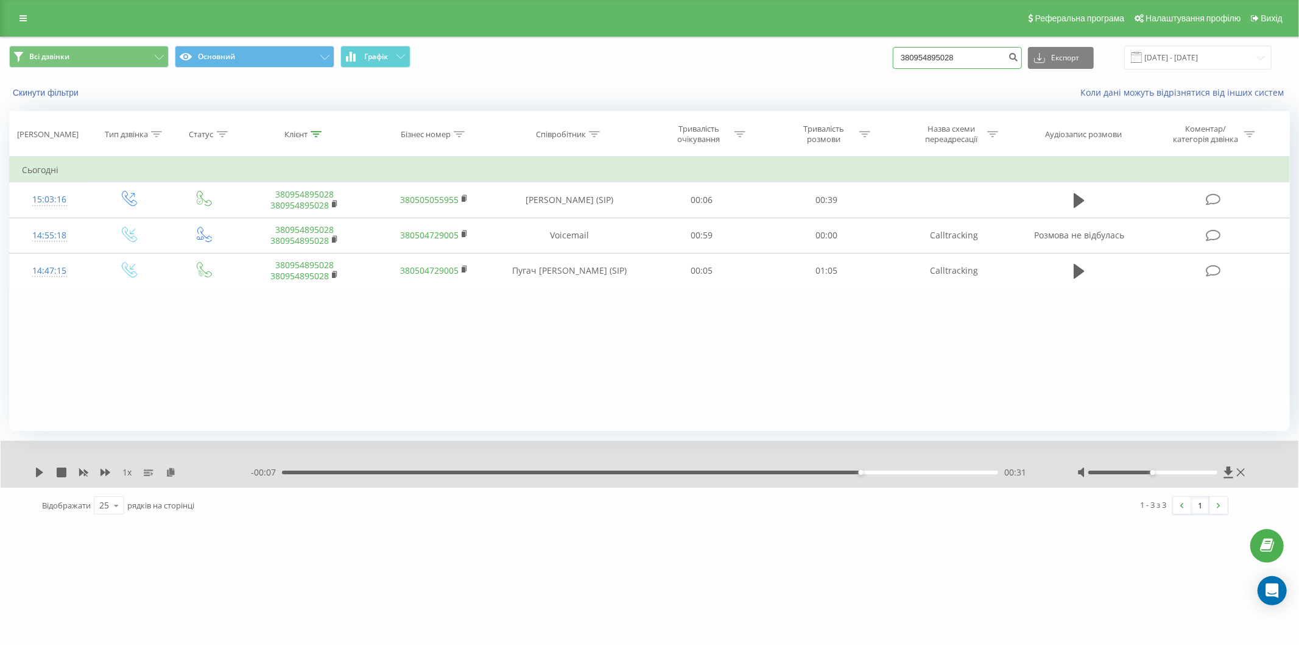
click at [932, 67] on input "380954895028" at bounding box center [957, 58] width 129 height 22
paste input "90725160"
type input "380990725160"
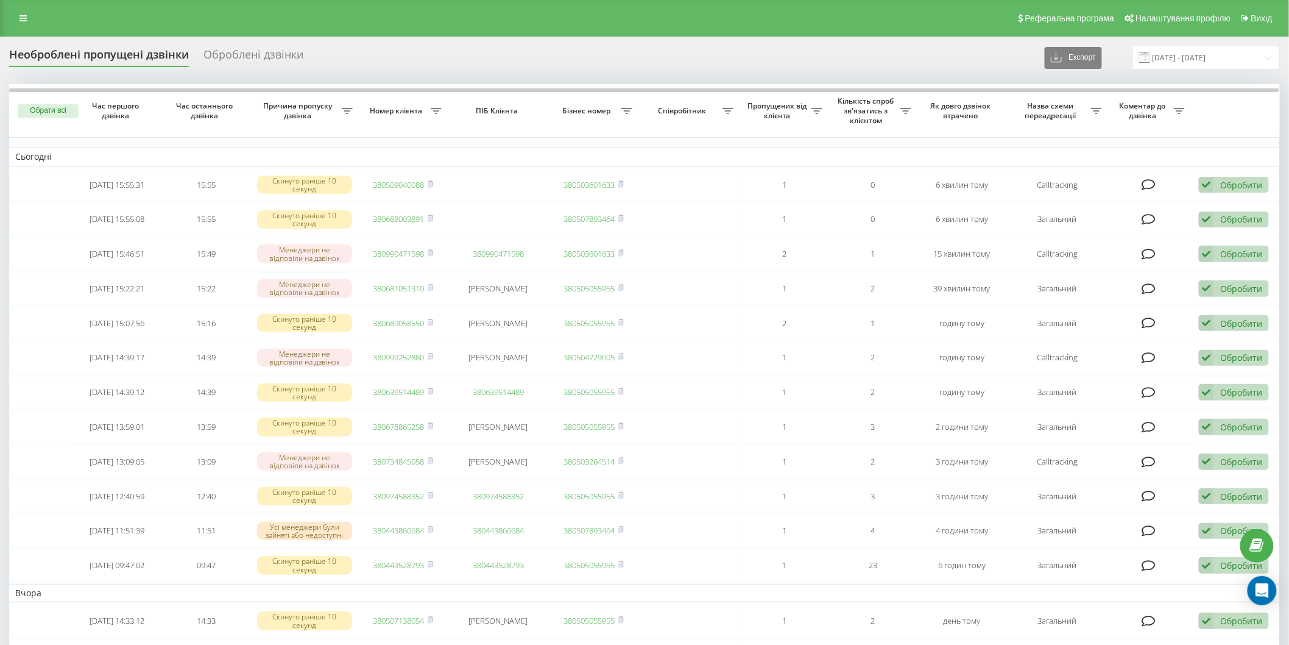
click at [68, 63] on div "Необроблені пропущені дзвінки" at bounding box center [99, 57] width 180 height 19
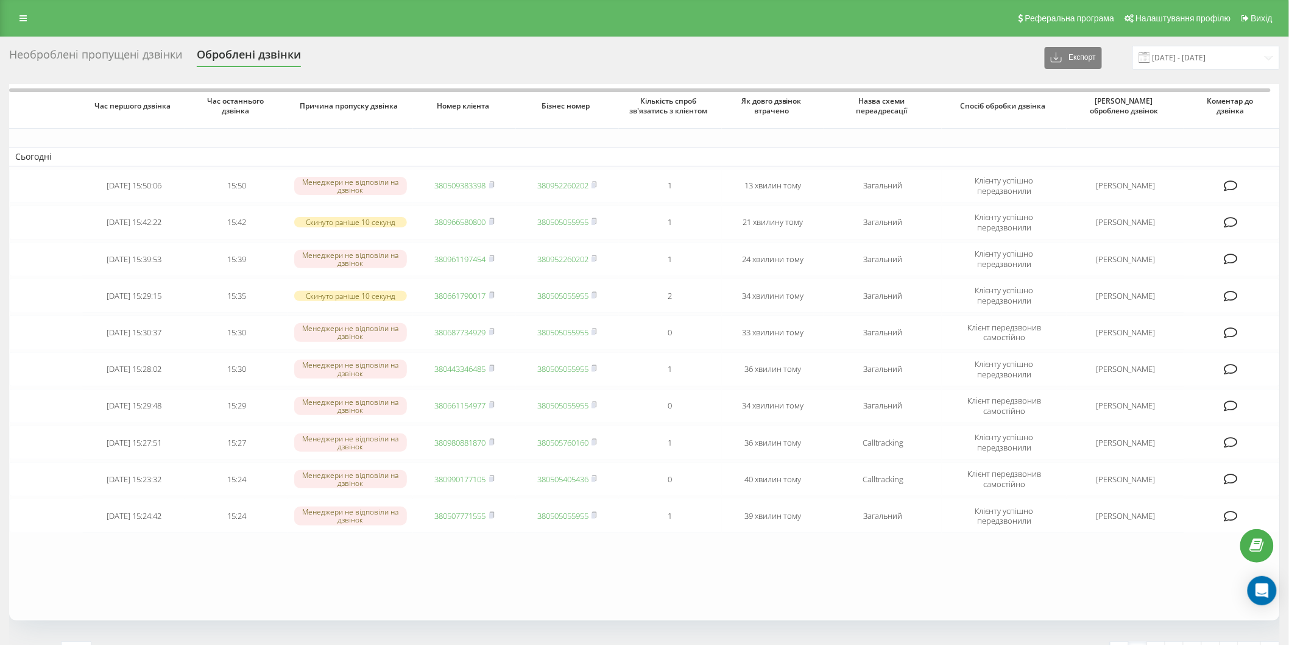
click at [110, 51] on div "Необроблені пропущені дзвінки" at bounding box center [95, 57] width 173 height 19
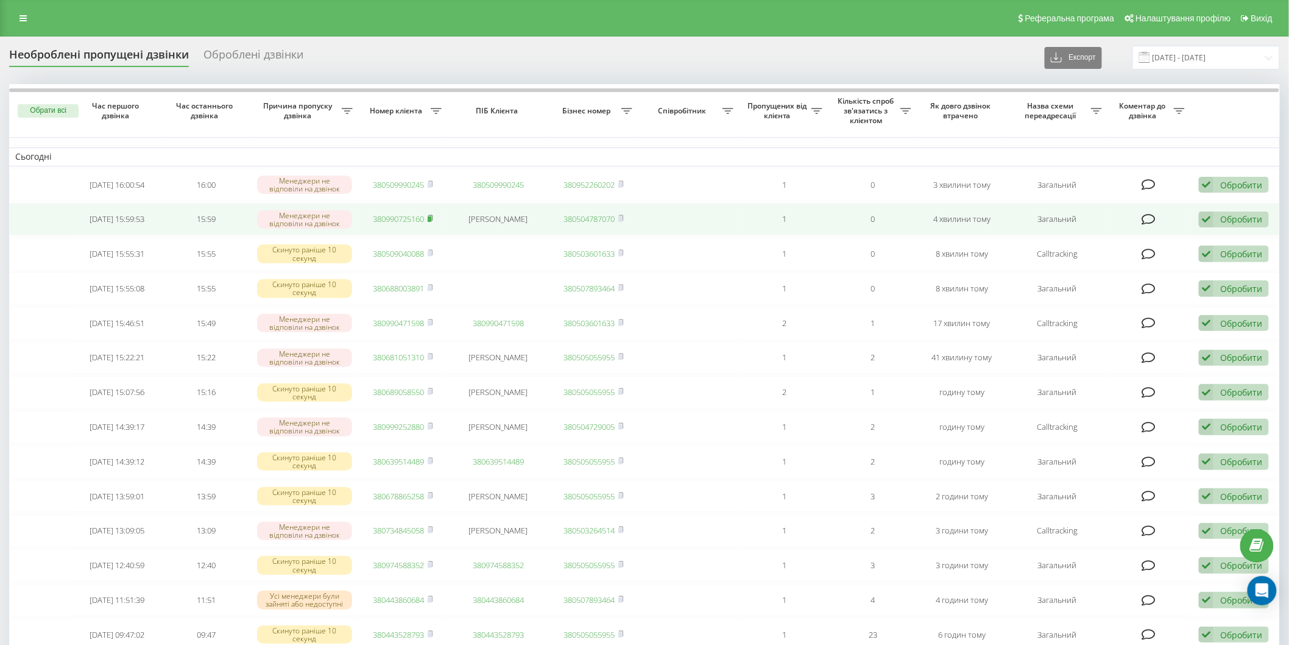
click at [428, 217] on icon at bounding box center [430, 217] width 5 height 7
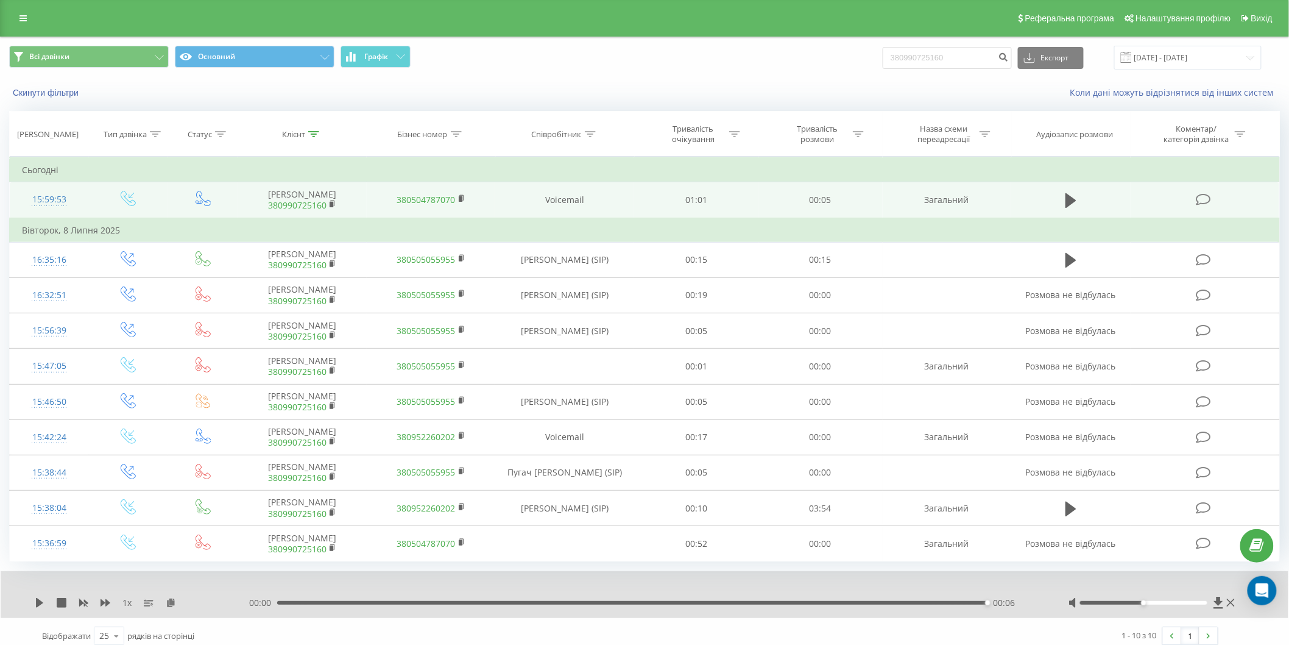
click at [281, 206] on link "380990725160" at bounding box center [297, 205] width 58 height 12
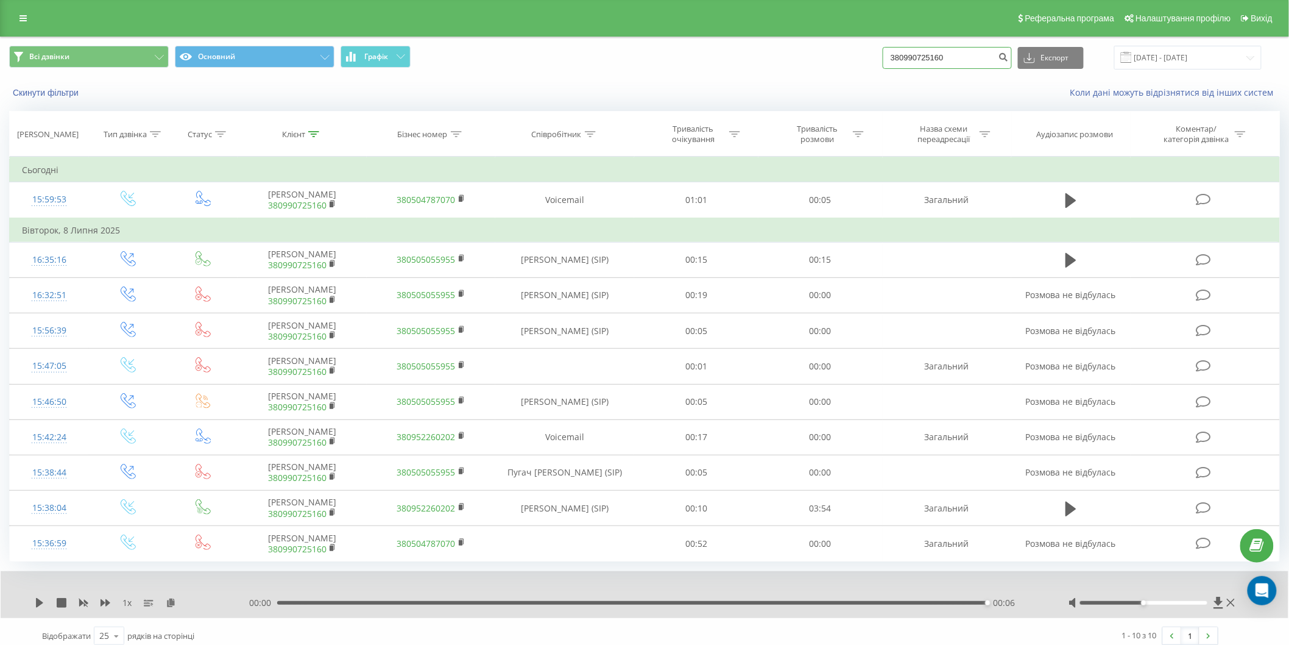
click at [979, 62] on input "380990725160" at bounding box center [947, 58] width 129 height 22
paste input "51954068"
type input "380951954068"
click at [1009, 59] on icon "submit" at bounding box center [1003, 55] width 10 height 7
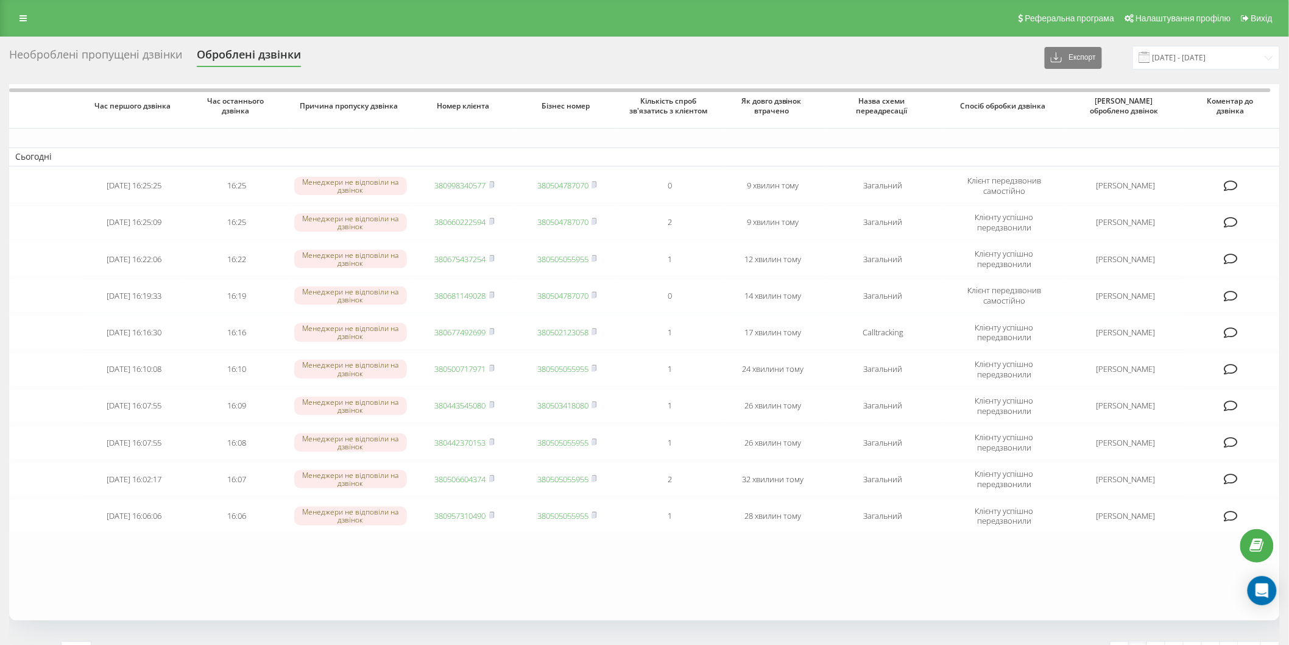
click at [113, 58] on div "Необроблені пропущені дзвінки" at bounding box center [95, 57] width 173 height 19
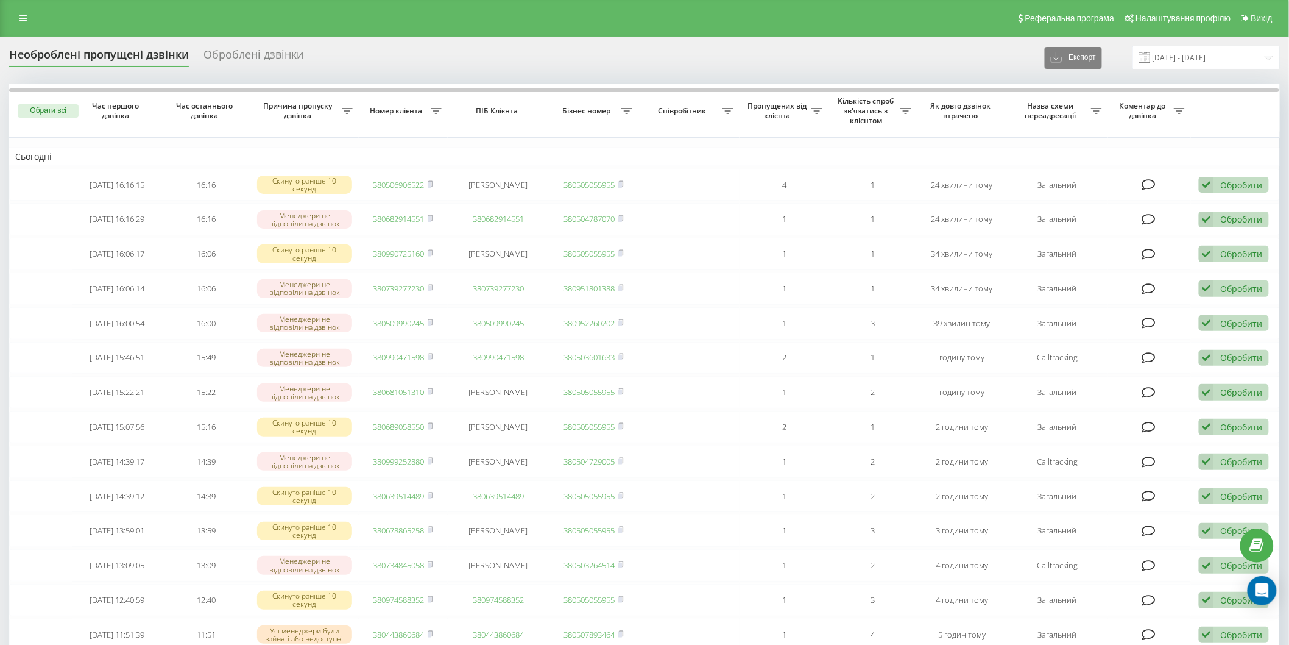
click at [160, 60] on div "Необроблені пропущені дзвінки" at bounding box center [99, 57] width 180 height 19
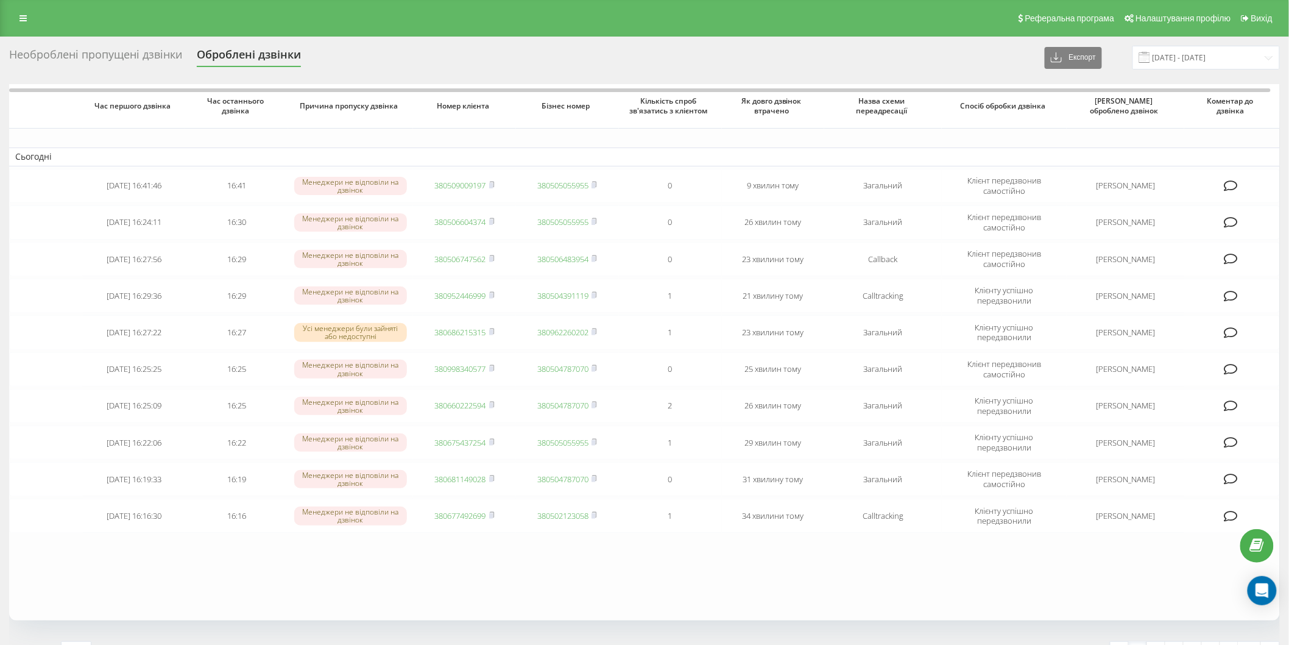
click at [108, 69] on div "Необроблені пропущені дзвінки Оброблені дзвінки Експорт .csv .xlsx [DATE] - [DA…" at bounding box center [644, 58] width 1271 height 24
click at [80, 69] on div "Необроблені пропущені дзвінки Оброблені дзвінки Експорт .csv .xlsx [DATE] - [DA…" at bounding box center [644, 58] width 1271 height 24
click at [87, 57] on div "Необроблені пропущені дзвінки" at bounding box center [95, 57] width 173 height 19
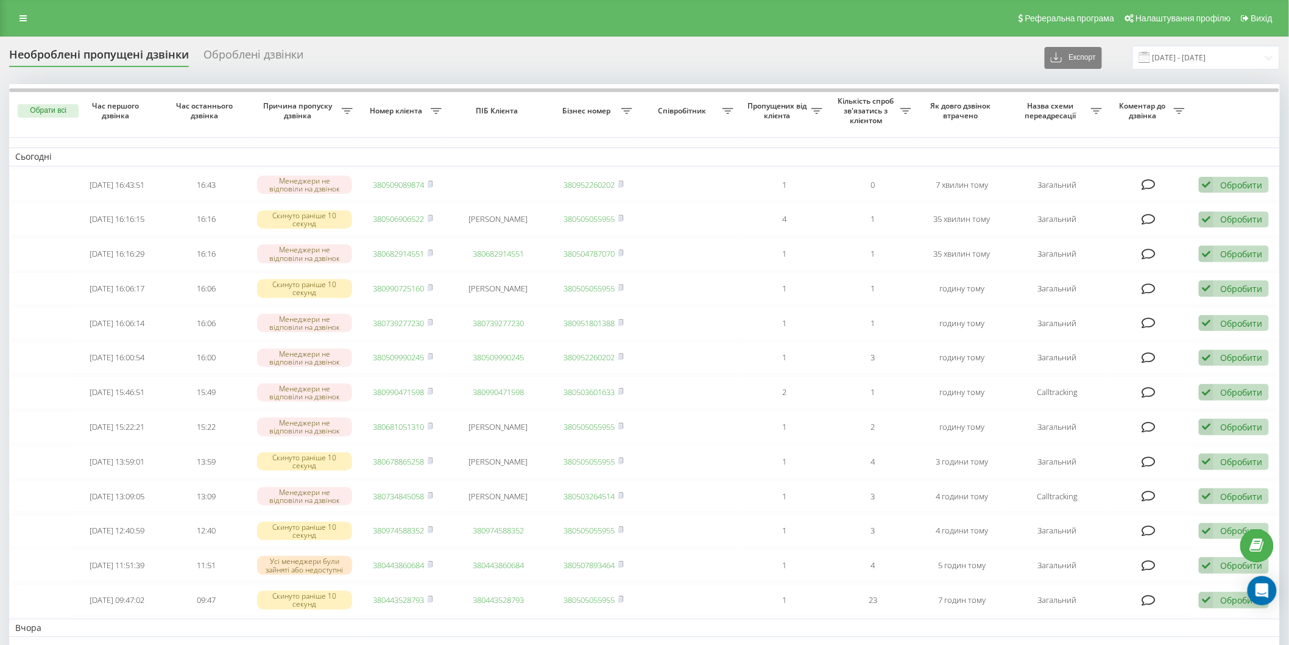
click at [135, 64] on div "Необроблені пропущені дзвінки" at bounding box center [99, 57] width 180 height 19
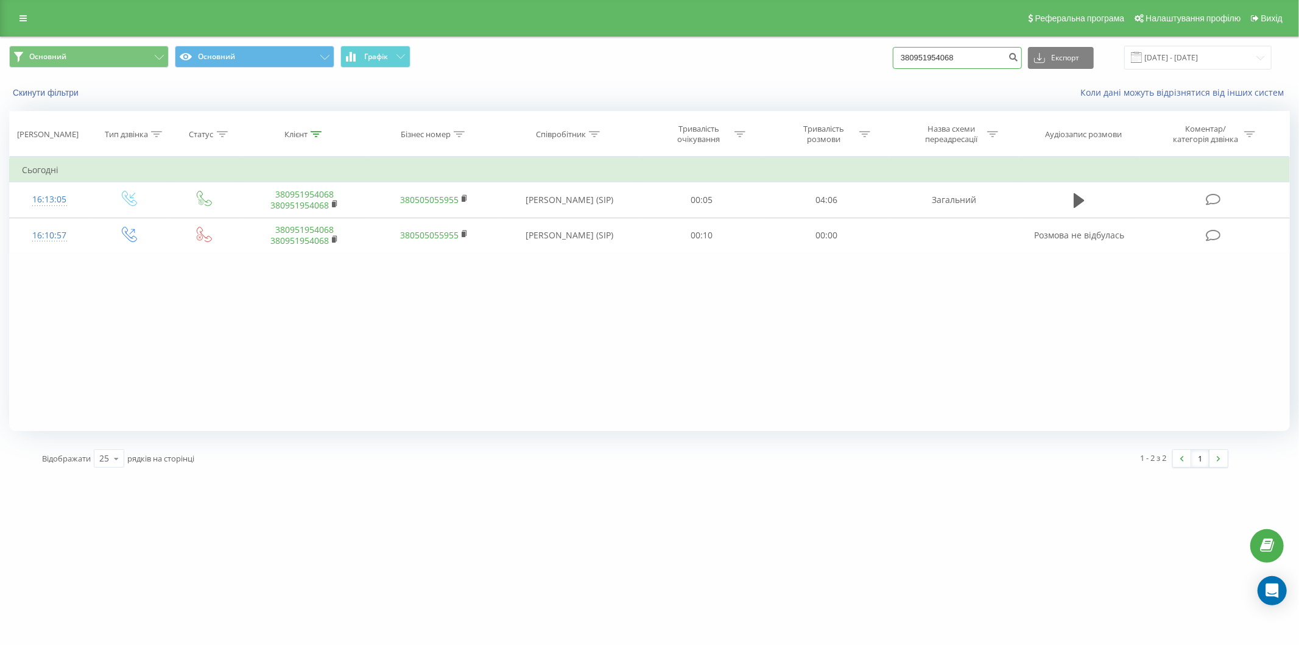
click at [965, 56] on input "380951954068" at bounding box center [957, 58] width 129 height 22
paste input "664608302"
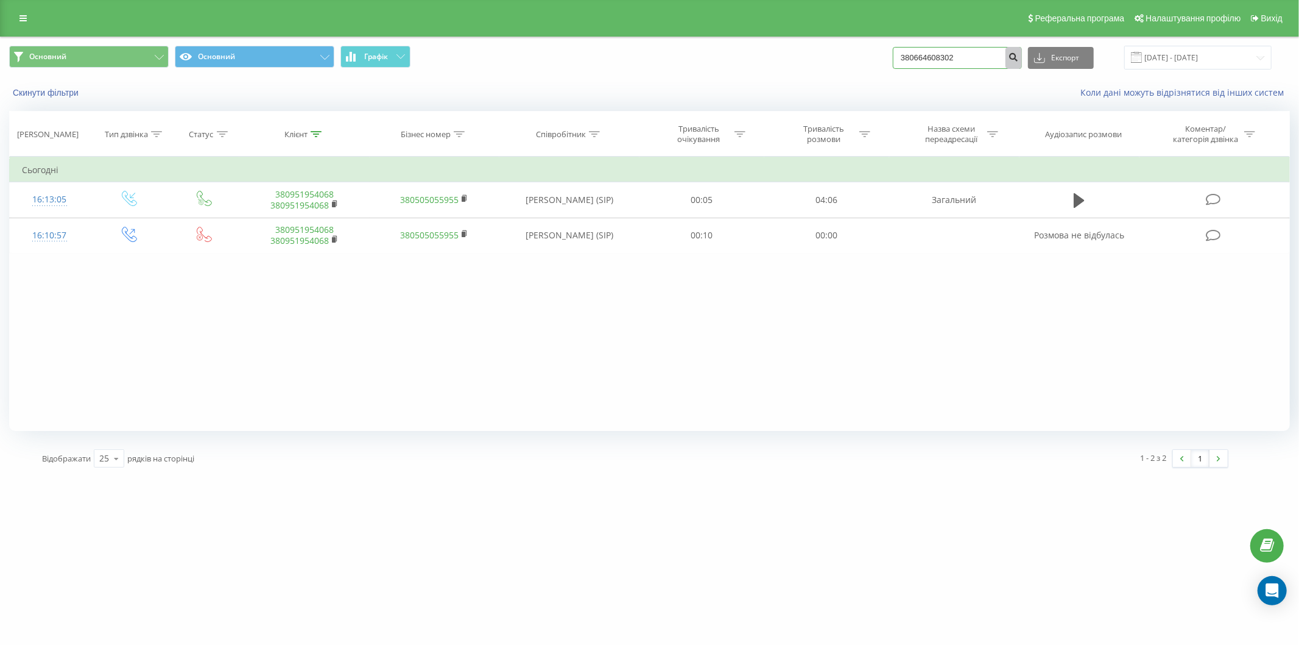
type input "380664608302"
click at [1015, 51] on button "submit" at bounding box center [1014, 58] width 16 height 22
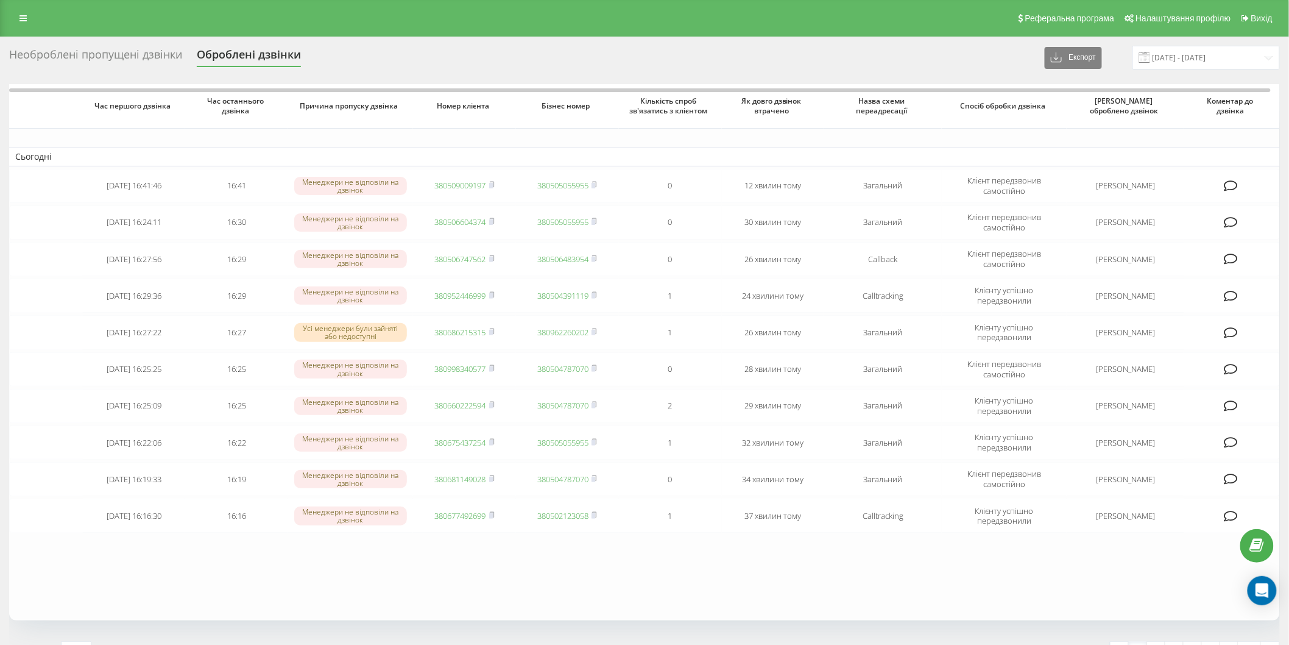
click at [136, 63] on div "Необроблені пропущені дзвінки" at bounding box center [95, 57] width 173 height 19
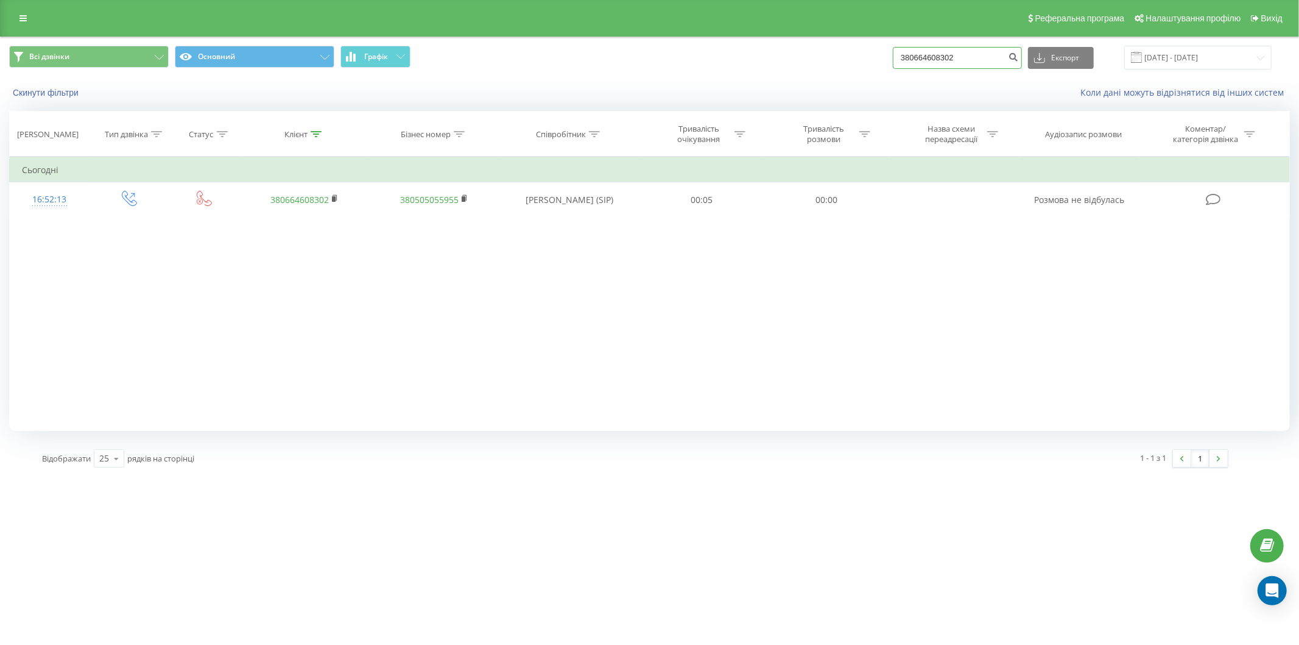
click at [961, 64] on input "380664608302" at bounding box center [957, 58] width 129 height 22
paste input "83131318"
type input "380683131318"
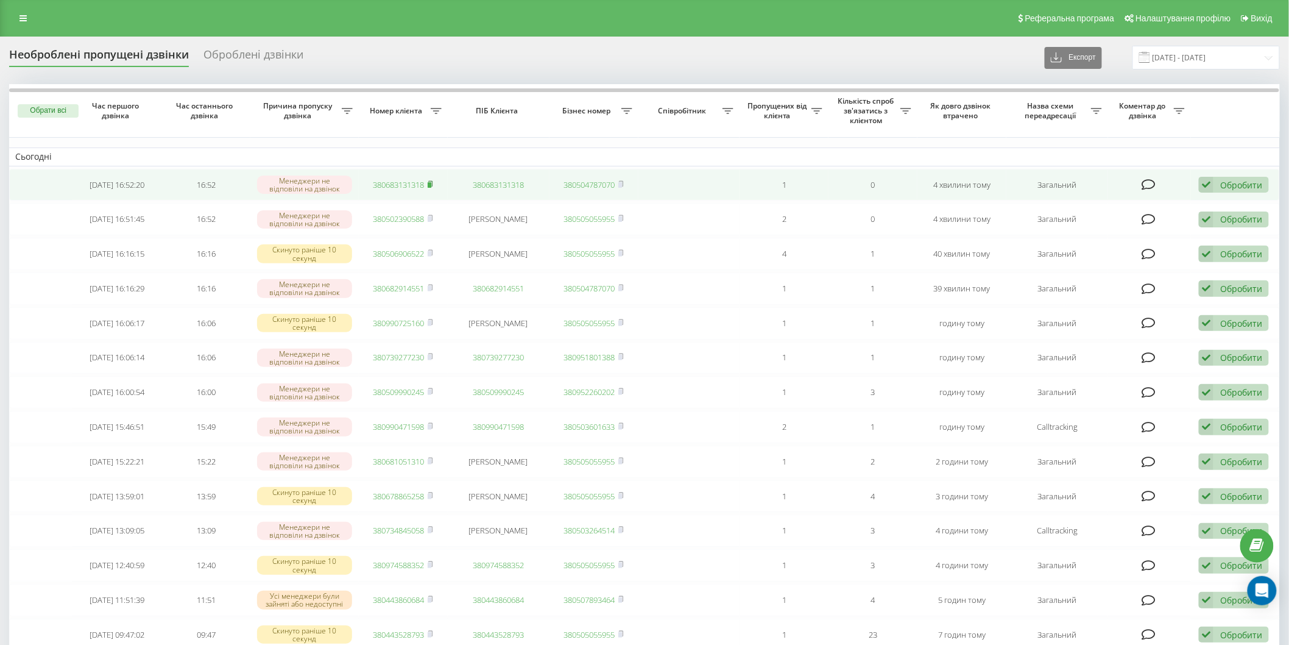
click at [429, 186] on rect at bounding box center [430, 184] width 4 height 5
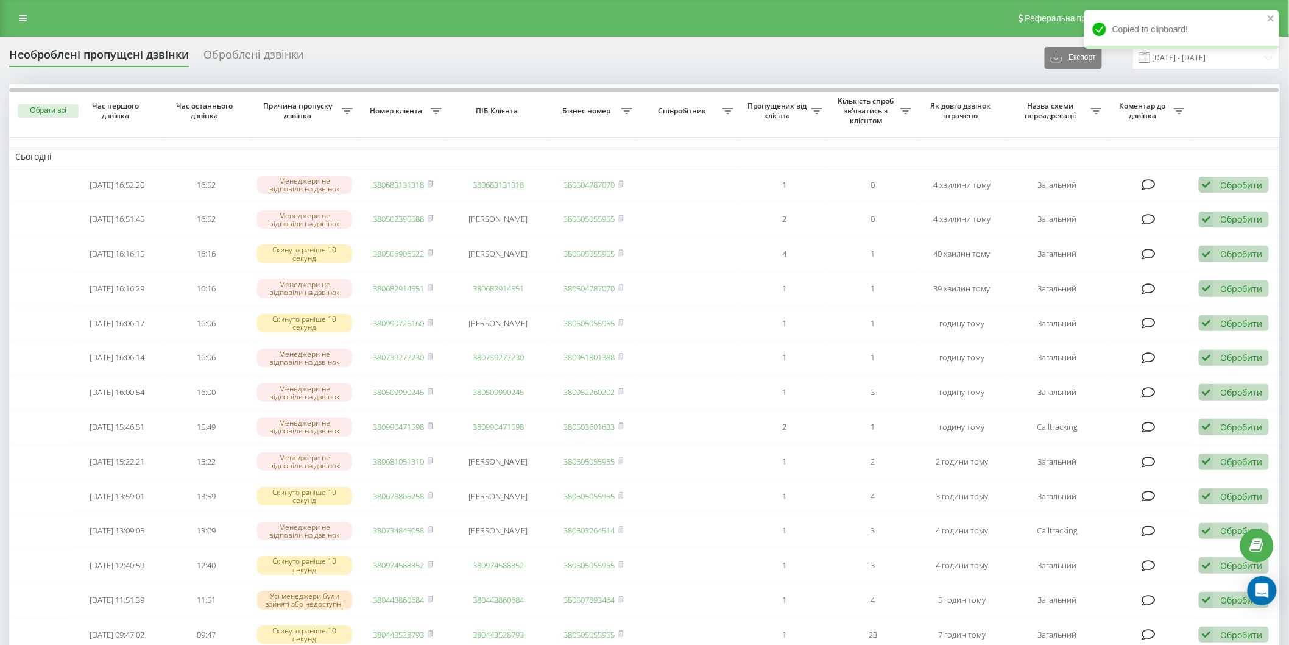
click at [101, 46] on div "Необроблені пропущені дзвінки Оброблені дзвінки Експорт .csv .xlsx [DATE] - [DA…" at bounding box center [644, 58] width 1271 height 24
click at [113, 67] on div "Необроблені пропущені дзвінки Оброблені дзвінки Експорт .csv .xlsx [DATE] - [DA…" at bounding box center [644, 58] width 1271 height 24
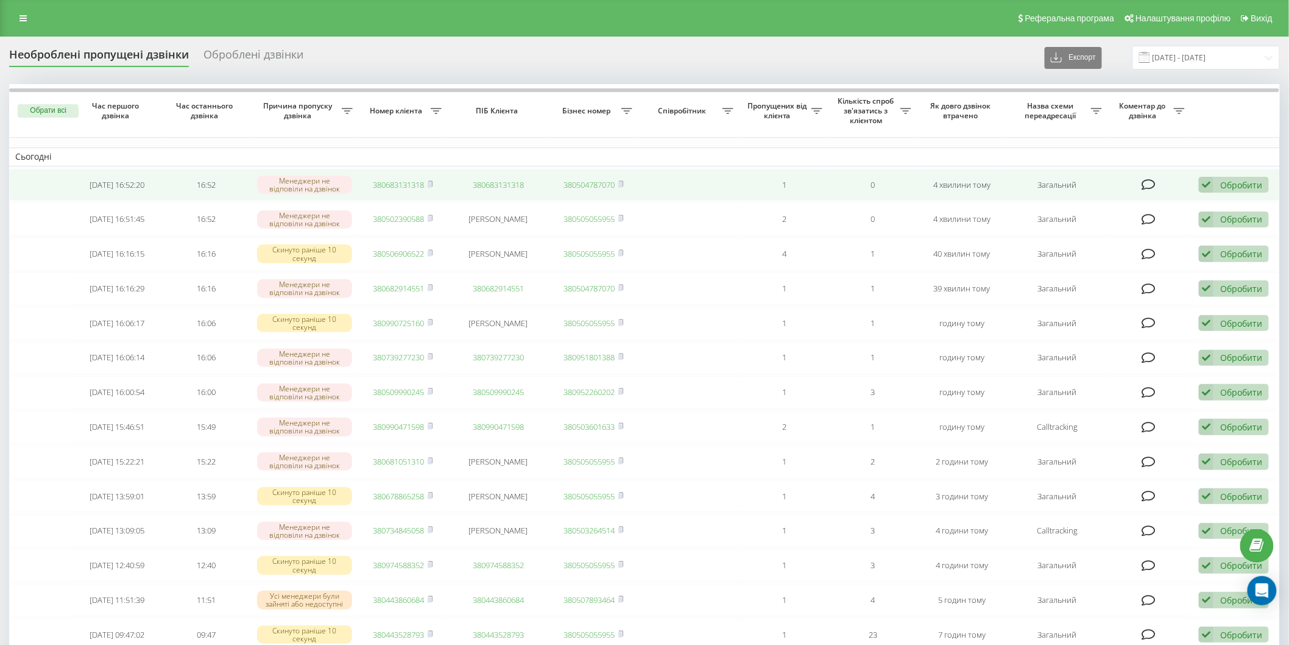
click at [419, 185] on link "380683131318" at bounding box center [398, 184] width 51 height 11
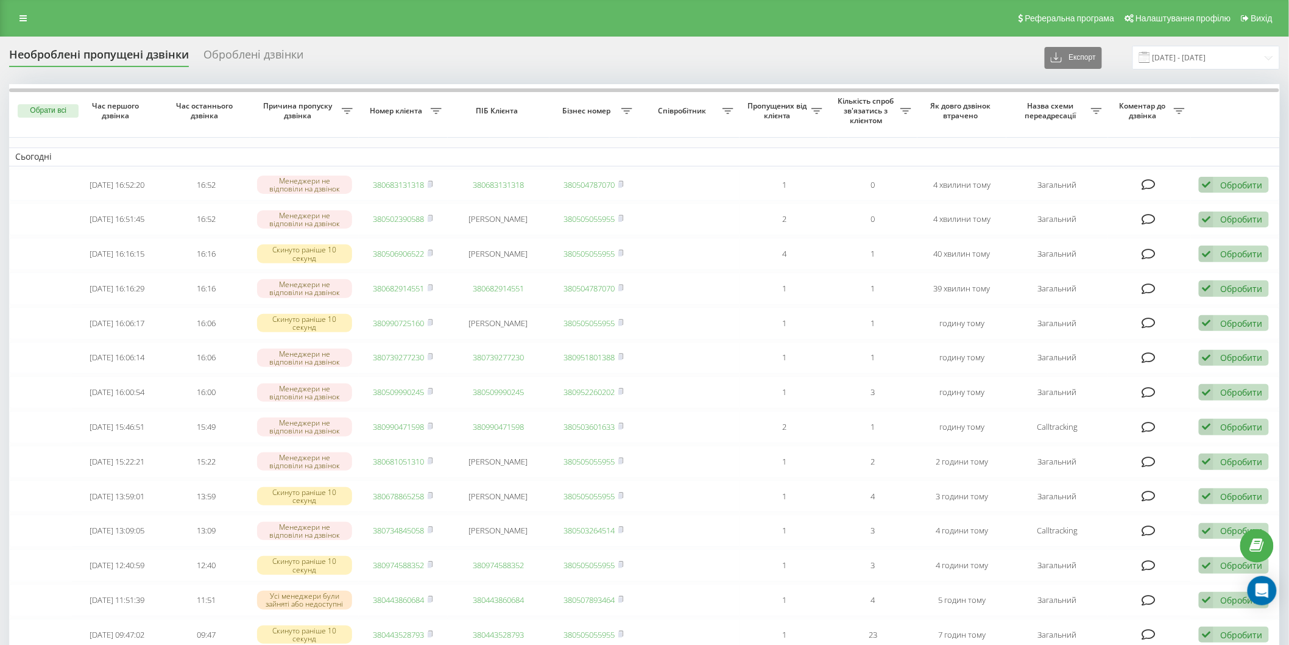
click at [108, 55] on div "Необроблені пропущені дзвінки" at bounding box center [99, 57] width 180 height 19
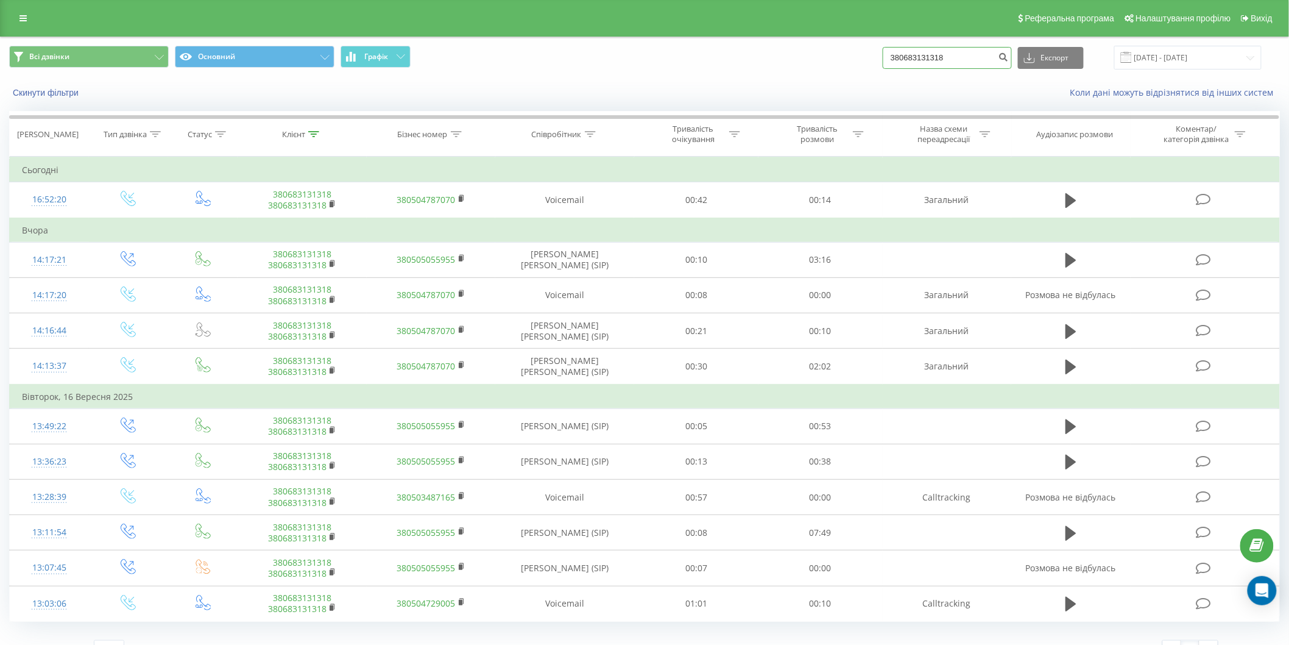
click at [952, 51] on input "380683131318" at bounding box center [947, 58] width 129 height 22
paste input "0956670033"
type input "0956670033"
click at [1009, 55] on icon "submit" at bounding box center [1003, 55] width 10 height 7
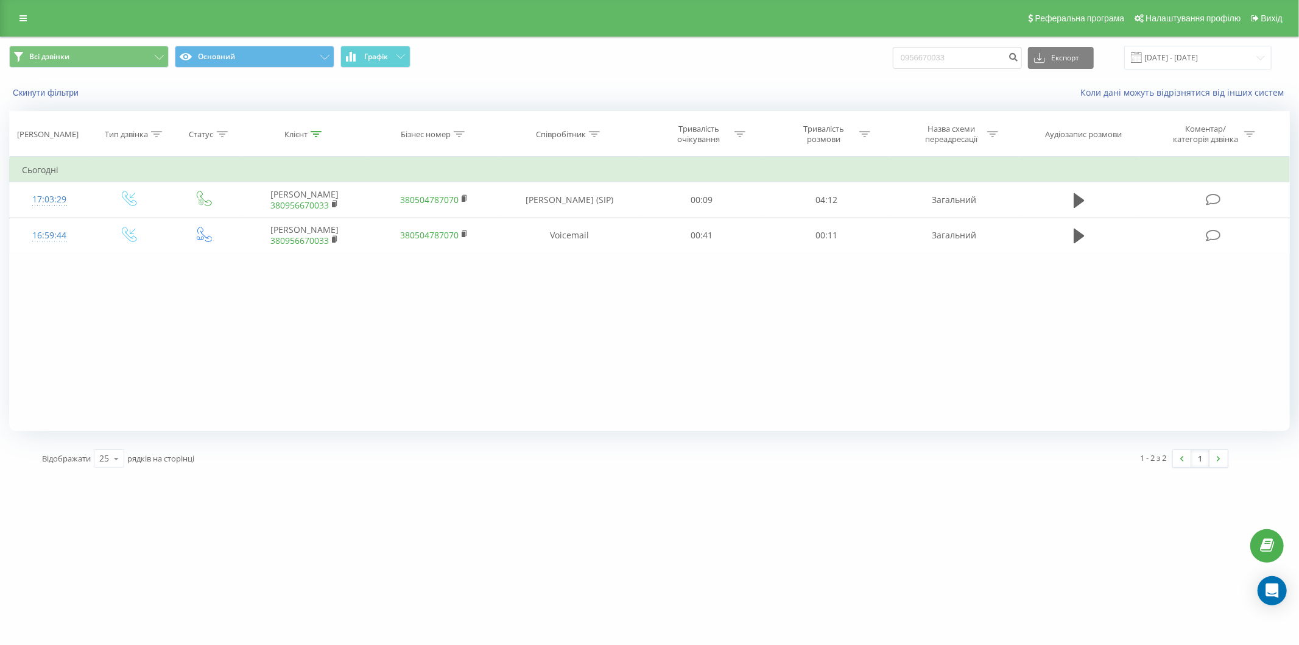
click at [958, 69] on div "0956670033 Експорт .csv .xls .xlsx [DATE] - [DATE]" at bounding box center [1082, 58] width 379 height 24
click at [958, 57] on input "0956670033" at bounding box center [957, 58] width 129 height 22
paste input "380662269997"
type input "380662269997"
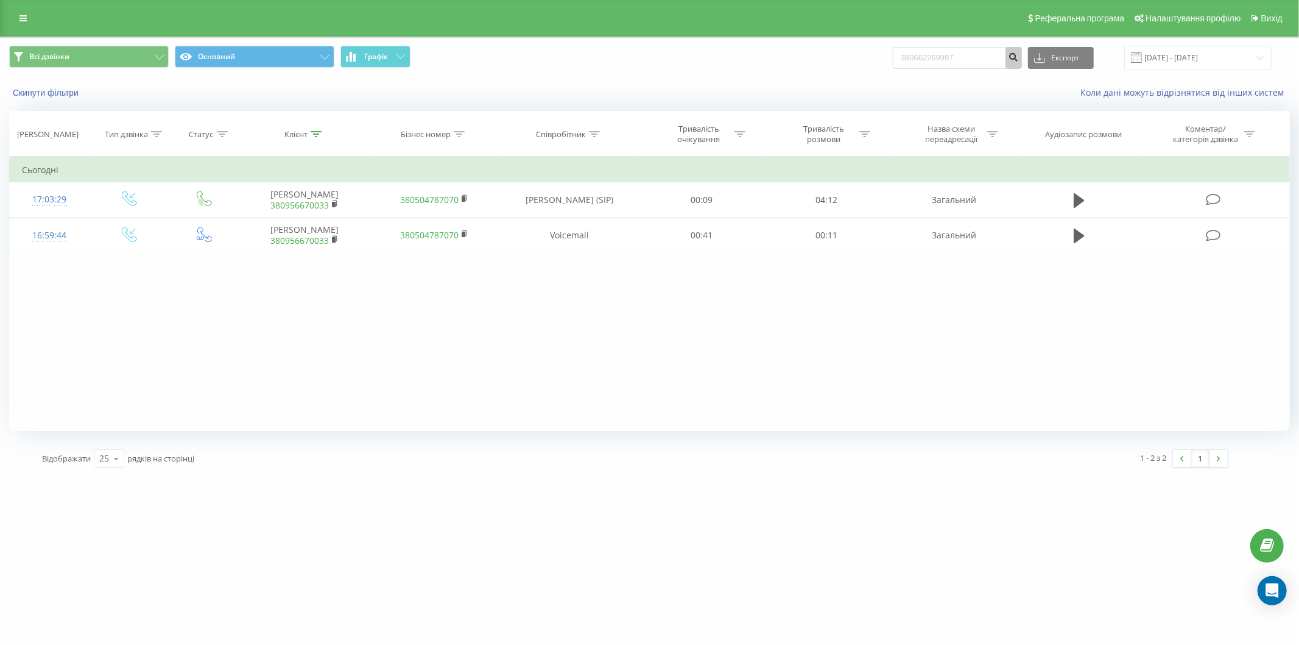
click at [1018, 54] on icon "submit" at bounding box center [1014, 55] width 10 height 7
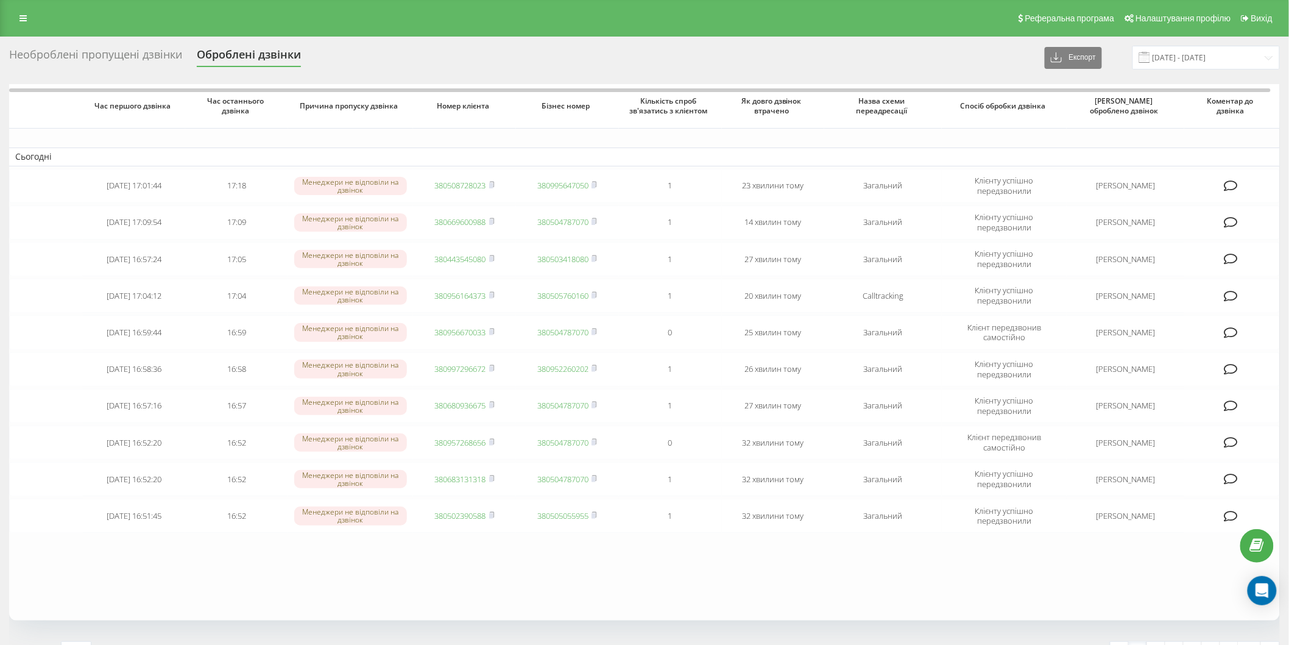
click at [178, 62] on div "Необроблені пропущені дзвінки" at bounding box center [95, 57] width 173 height 19
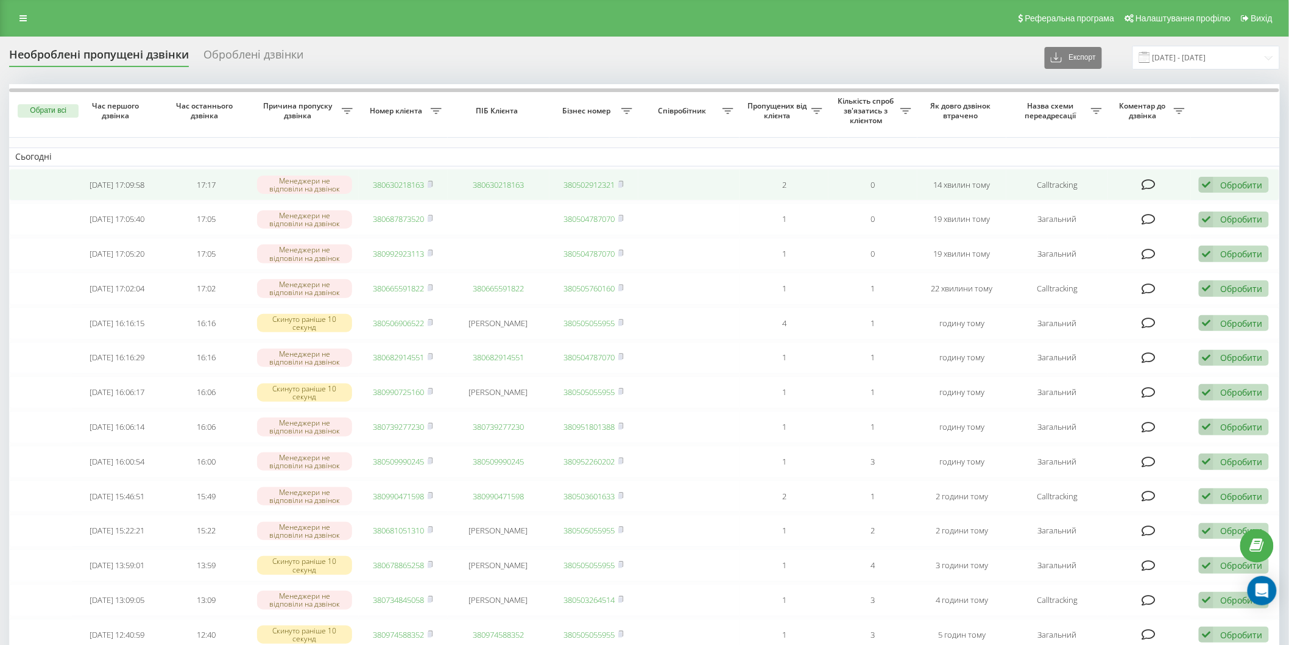
click at [390, 185] on link "380630218163" at bounding box center [398, 184] width 51 height 11
